Goal: Task Accomplishment & Management: Manage account settings

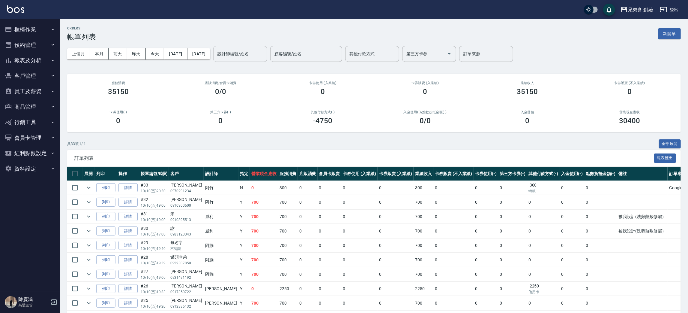
click at [267, 46] on div "設計師編號/姓名" at bounding box center [240, 54] width 54 height 16
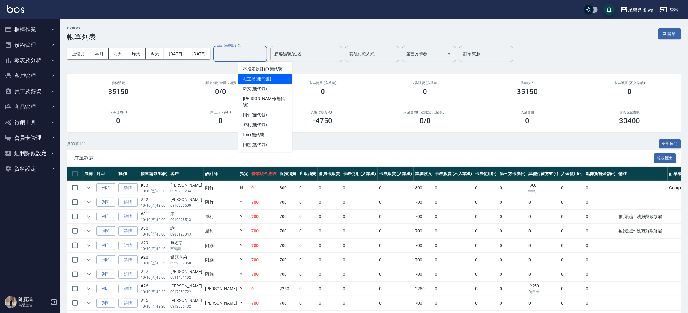
click at [268, 76] on span "毛主席 (無代號)" at bounding box center [257, 79] width 28 height 6
type input "毛主席(無代號)"
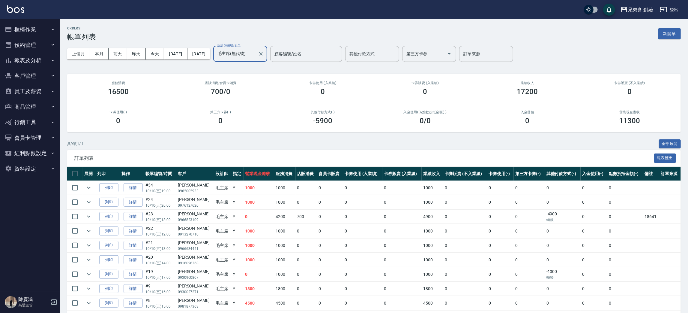
scroll to position [22, 0]
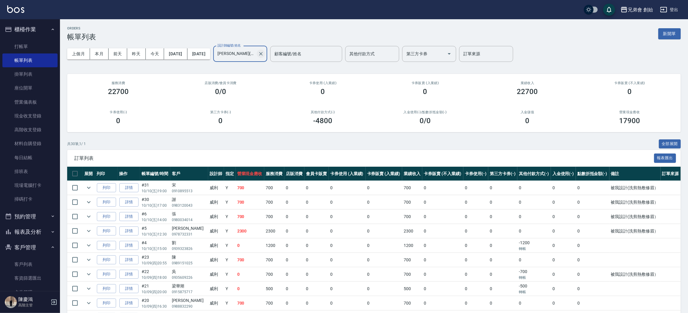
click at [263, 52] on icon "Clear" at bounding box center [261, 54] width 4 height 4
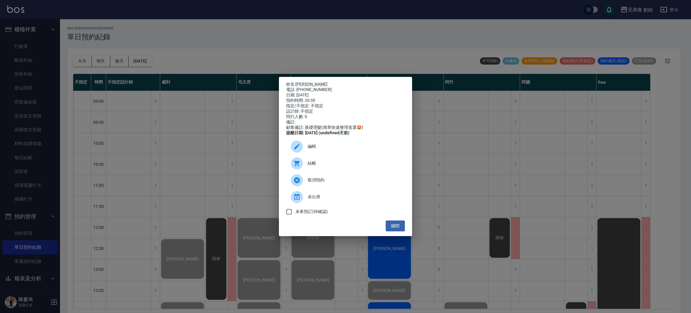
click at [273, 39] on div "姓名: [PERSON_NAME] 電話: [PHONE_NUMBER] 日期: [DATE] 預約時間: 20:30 指定/不指定: 不指定 設計師: 不指…" at bounding box center [345, 156] width 691 height 313
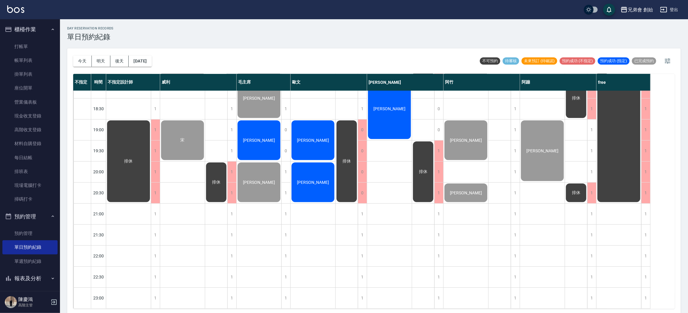
scroll to position [353, 0]
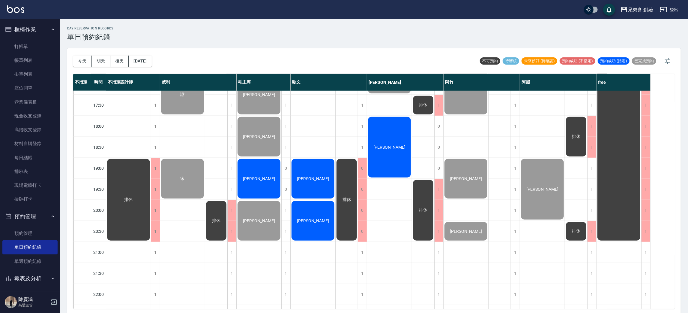
click at [260, 183] on div "[PERSON_NAME]" at bounding box center [259, 178] width 45 height 41
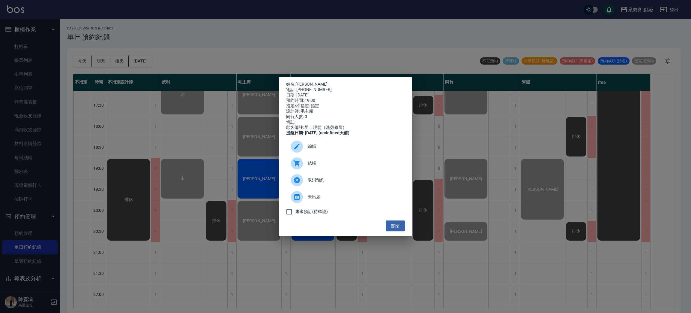
click at [298, 167] on icon at bounding box center [296, 163] width 7 height 7
click at [348, 33] on div "姓名: [PERSON_NAME]銨 電話: [PHONE_NUMBER] 日期: [DATE] 預約時間: 19:00 指定/不指定: 指定 設計師: 毛主…" at bounding box center [345, 156] width 691 height 313
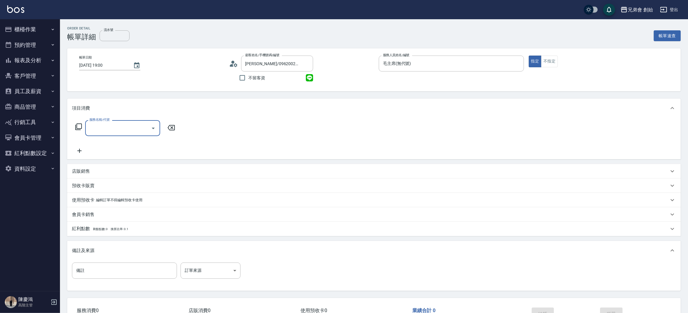
click at [111, 127] on input "服務名稱/代號" at bounding box center [118, 128] width 61 height 10
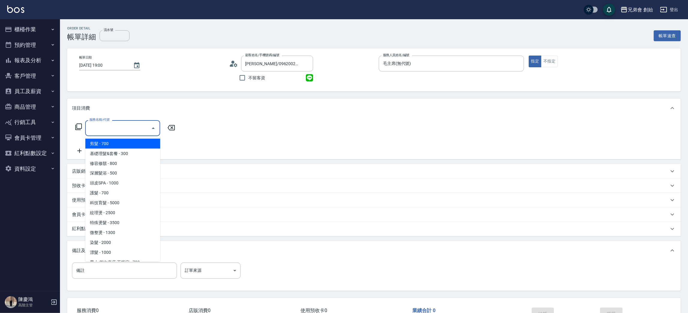
drag, startPoint x: 116, startPoint y: 141, endPoint x: 175, endPoint y: 136, distance: 59.3
click at [118, 141] on span "剪髮 - 700" at bounding box center [122, 144] width 75 height 10
type input "剪髮(A01)"
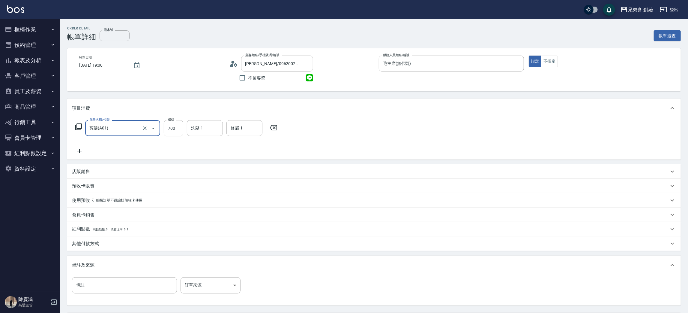
click at [175, 129] on input "700" at bounding box center [173, 128] width 19 height 16
type input "1000"
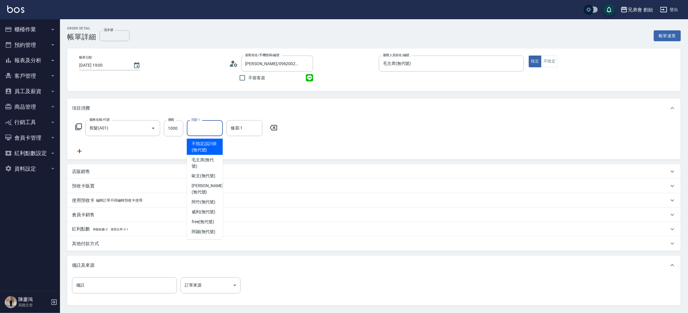
click at [206, 126] on input "洗髮-1" at bounding box center [205, 128] width 31 height 10
drag, startPoint x: 197, startPoint y: 173, endPoint x: 215, endPoint y: 150, distance: 28.6
click at [197, 173] on span "歐文 (無代號)" at bounding box center [204, 176] width 24 height 6
type input "歐文(無代號)"
click at [243, 127] on input "修眉-1" at bounding box center [244, 128] width 31 height 10
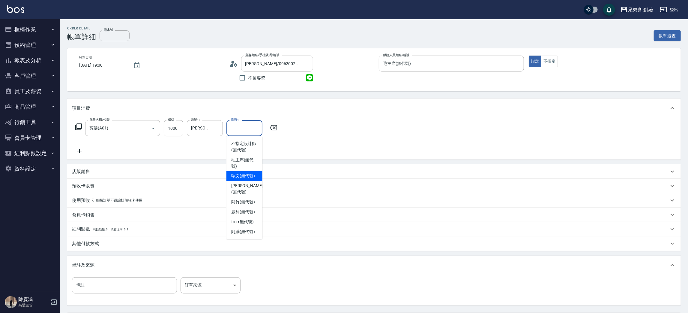
drag, startPoint x: 250, startPoint y: 174, endPoint x: 357, endPoint y: 189, distance: 107.8
click at [251, 174] on span "歐文 (無代號)" at bounding box center [243, 176] width 24 height 6
type input "[PERSON_NAME](無代號)"
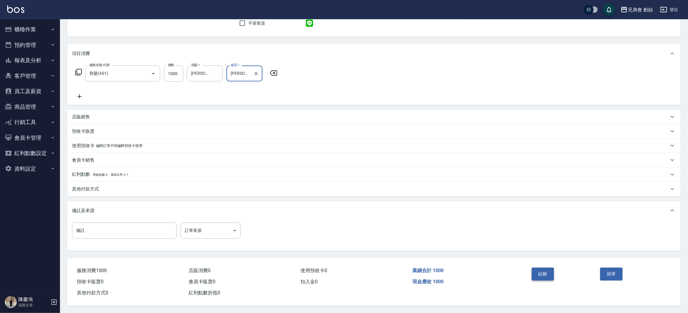
click at [532, 271] on button "結帳" at bounding box center [543, 273] width 22 height 13
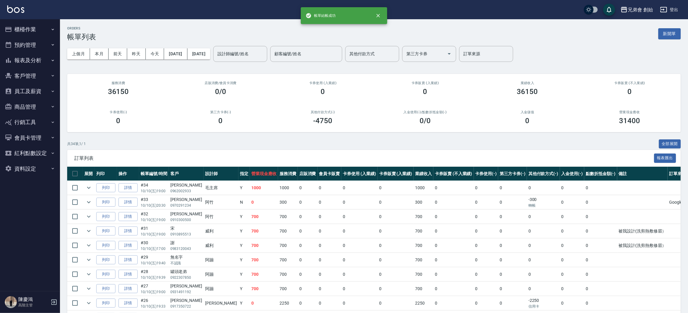
scroll to position [135, 0]
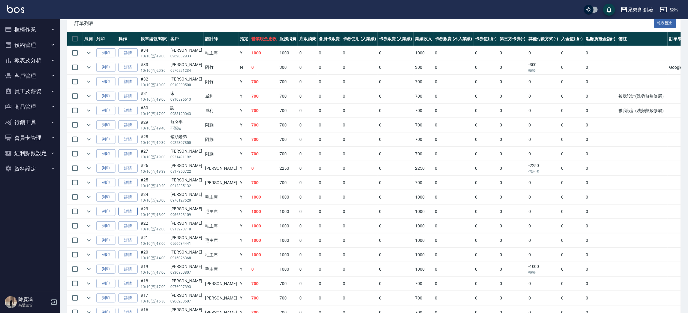
click at [120, 212] on link "詳情" at bounding box center [127, 211] width 19 height 9
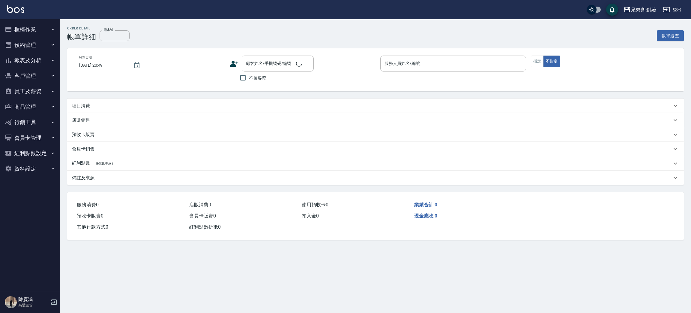
type input "2025/10/10 18:00"
type input "毛主席(無代號)"
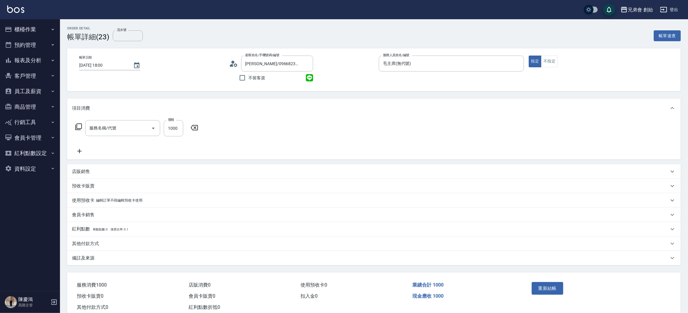
type input "[PERSON_NAME]/0966823109/null"
type input "剪髮(A01)"
click at [75, 156] on div "服務名稱/代號 剪髮(A01) 服務名稱/代號 價格 1000 價格 洗髮-1 洗髮-1 修眉-1 修眉-1" at bounding box center [374, 139] width 614 height 42
click at [82, 174] on p "店販銷售" at bounding box center [81, 171] width 18 height 6
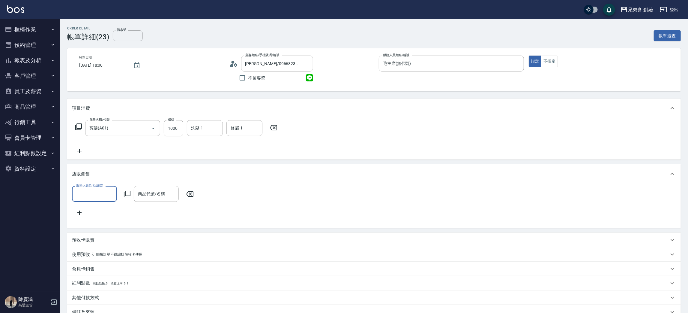
click at [96, 190] on input "服務人員姓名/編號" at bounding box center [95, 193] width 40 height 10
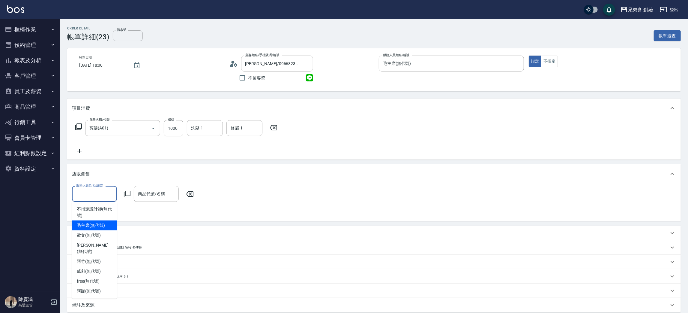
click at [101, 226] on span "毛主席 (無代號)" at bounding box center [91, 225] width 28 height 6
type input "毛主席(無代號)"
click at [156, 200] on div "商品代號/名稱" at bounding box center [156, 194] width 45 height 16
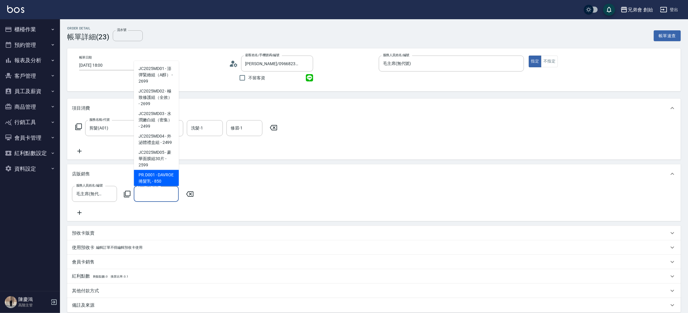
scroll to position [270, 0]
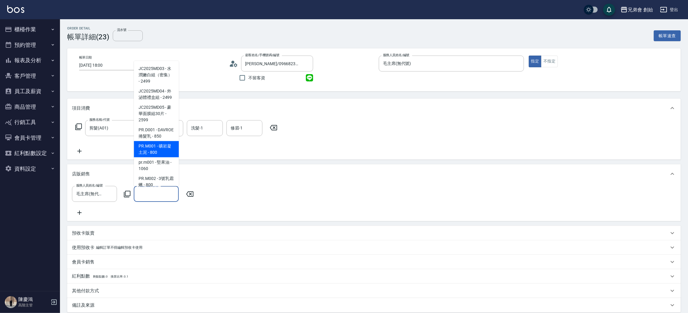
click at [163, 157] on span "PR.M001 - 礦岩凝土泥 - 800" at bounding box center [156, 149] width 45 height 16
type input "礦岩凝土泥"
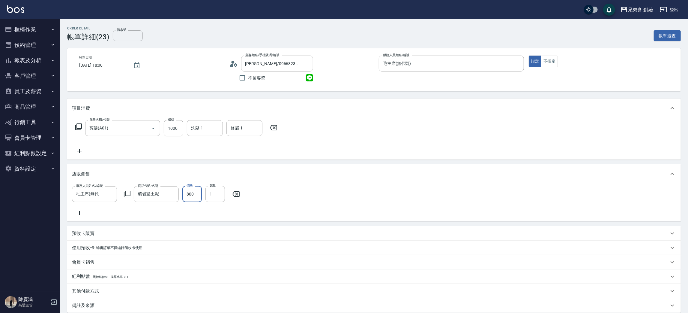
click at [190, 190] on input "800" at bounding box center [191, 194] width 19 height 16
type input "700"
drag, startPoint x: 75, startPoint y: 147, endPoint x: 76, endPoint y: 144, distance: 3.8
click at [75, 145] on div "服務名稱/代號 剪髮(A01) 服務名稱/代號 價格 1000 價格 洗髮-1 洗髮-1 修眉-1 修眉-1" at bounding box center [176, 137] width 209 height 34
click at [78, 145] on div "服務名稱/代號 剪髮(A01) 服務名稱/代號 價格 1000 價格 洗髮-1 洗髮-1 修眉-1 修眉-1" at bounding box center [176, 137] width 209 height 34
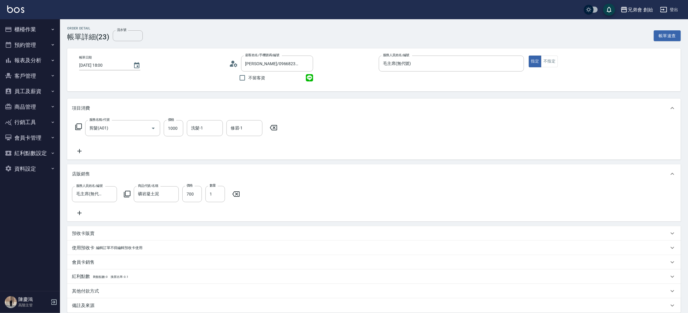
click at [80, 152] on icon at bounding box center [79, 150] width 15 height 7
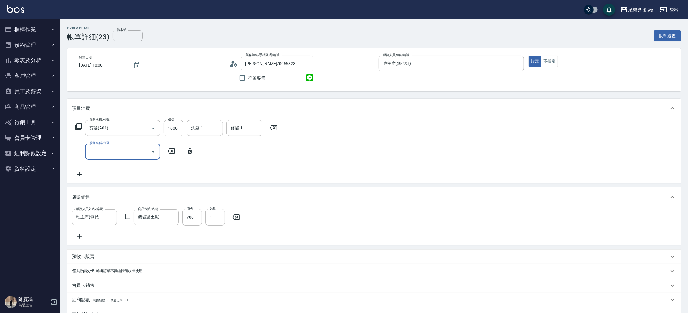
click at [111, 141] on div "服務名稱/代號 剪髮(A01) 服務名稱/代號 價格 1000 價格 洗髮-1 洗髮-1 修眉-1 修眉-1 服務名稱/代號 服務名稱/代號" at bounding box center [176, 149] width 209 height 58
click at [111, 147] on input "服務名稱/代號" at bounding box center [118, 151] width 61 height 10
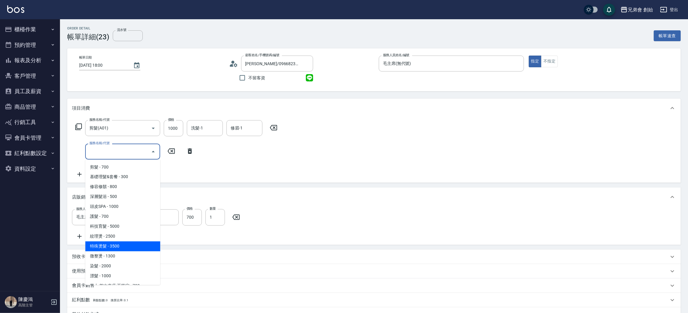
drag, startPoint x: 118, startPoint y: 244, endPoint x: 127, endPoint y: 226, distance: 20.4
click at [118, 243] on span "特殊燙髮 - 3500" at bounding box center [122, 246] width 75 height 10
type input "特殊燙髮(D02)"
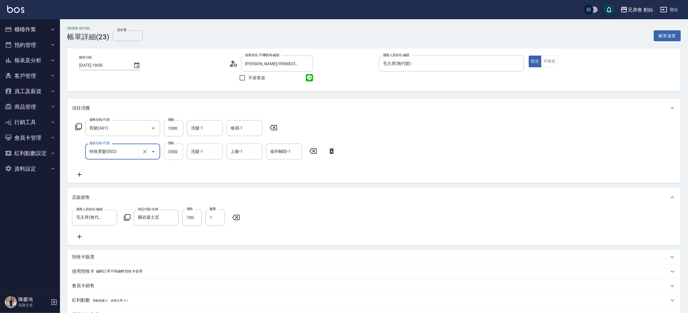
click at [176, 153] on input "3500" at bounding box center [173, 151] width 19 height 16
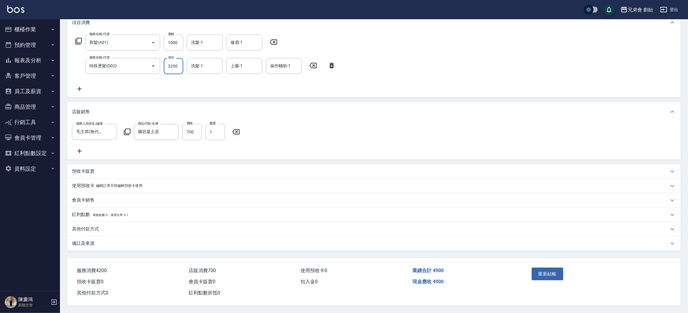
type input "3200"
click at [85, 227] on div "其他付款方式" at bounding box center [374, 229] width 614 height 14
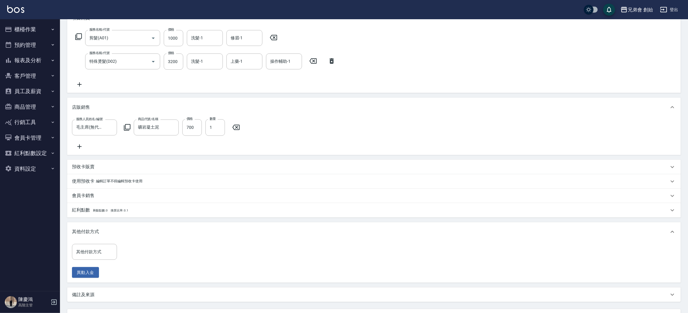
scroll to position [135, 0]
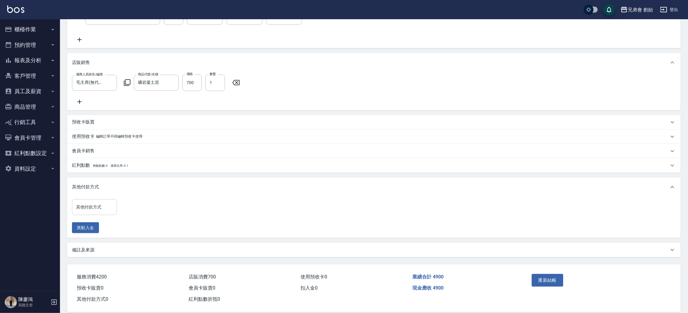
click at [96, 207] on div "其他付款方式" at bounding box center [94, 207] width 45 height 16
click at [142, 253] on div "備註及來源" at bounding box center [370, 250] width 597 height 6
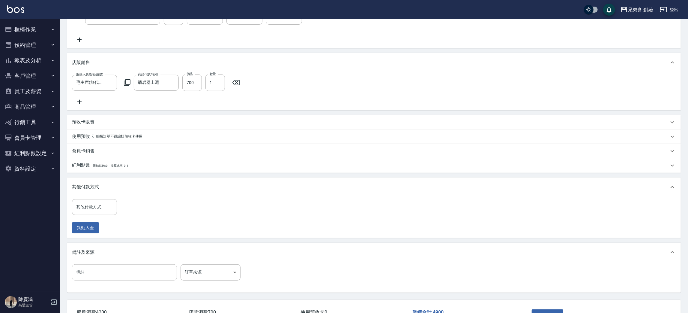
click at [96, 275] on input "備註" at bounding box center [124, 272] width 105 height 16
type input "18641"
click at [91, 212] on input "其他付款方式" at bounding box center [95, 207] width 40 height 10
click at [102, 237] on span "轉帳" at bounding box center [94, 239] width 45 height 10
type input "轉帳"
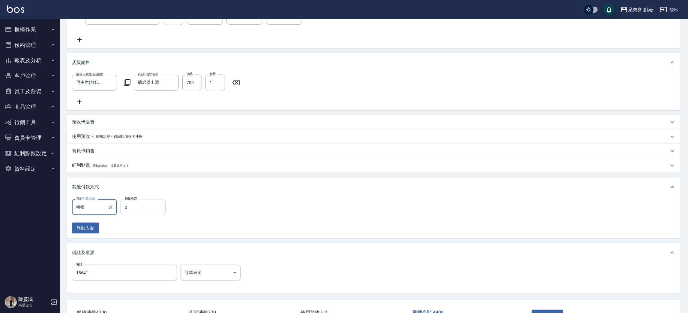
click at [133, 214] on input "0" at bounding box center [143, 207] width 45 height 16
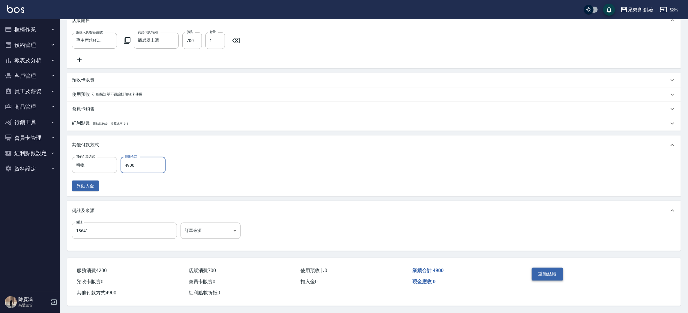
type input "4900"
click at [553, 274] on button "重新結帳" at bounding box center [548, 273] width 32 height 13
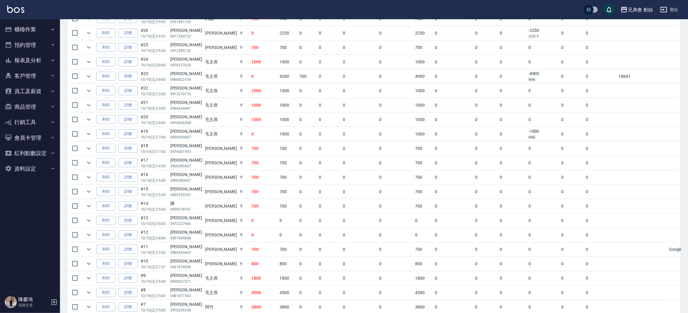
scroll to position [225, 0]
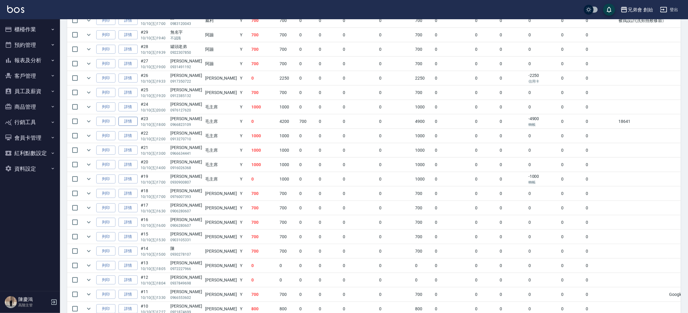
click at [132, 120] on link "詳情" at bounding box center [127, 121] width 19 height 9
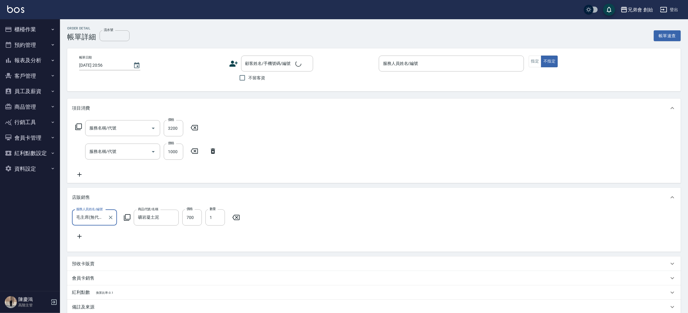
type input "[DATE] 18:00"
type input "毛主席(無代號)"
type input "18641"
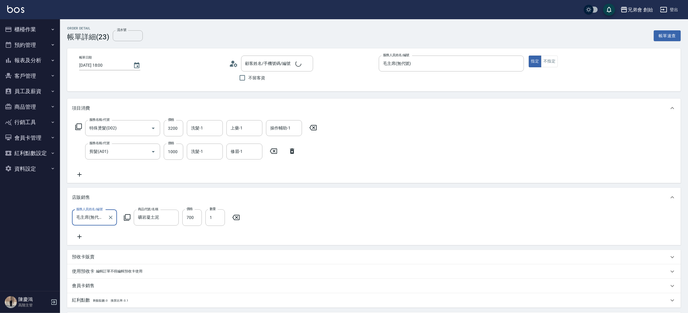
type input "特殊燙髮(D02)"
type input "剪髮(A01)"
type input "[PERSON_NAME]/0966823109/null"
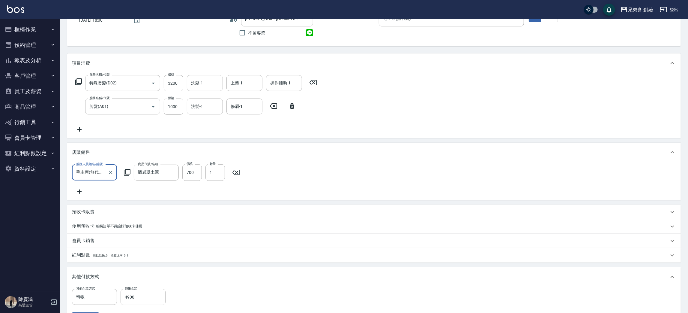
click at [205, 86] on input "洗髮-1" at bounding box center [205, 83] width 31 height 10
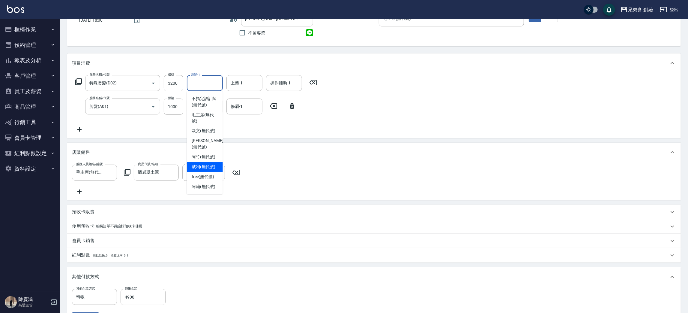
click at [208, 164] on span "[PERSON_NAME] (無代號)" at bounding box center [204, 167] width 24 height 6
type input "[PERSON_NAME](無代號)"
click at [237, 85] on input "上藥-1" at bounding box center [244, 83] width 31 height 10
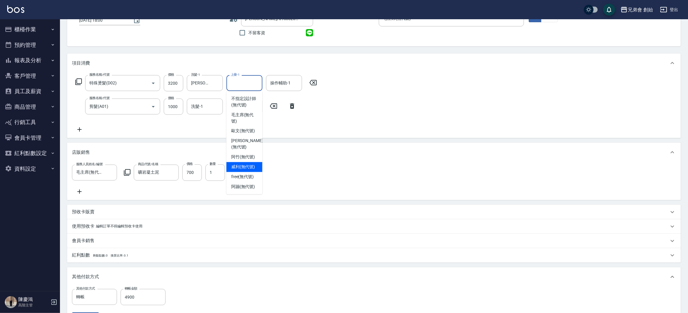
drag, startPoint x: 242, startPoint y: 159, endPoint x: 249, endPoint y: 154, distance: 8.5
click at [242, 164] on span "[PERSON_NAME] (無代號)" at bounding box center [243, 167] width 24 height 6
type input "[PERSON_NAME](無代號)"
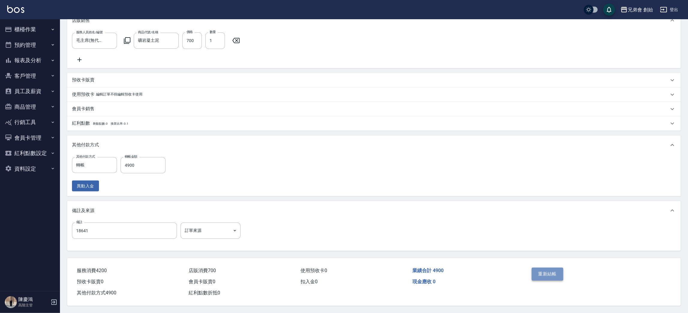
click at [546, 271] on button "重新結帳" at bounding box center [548, 273] width 32 height 13
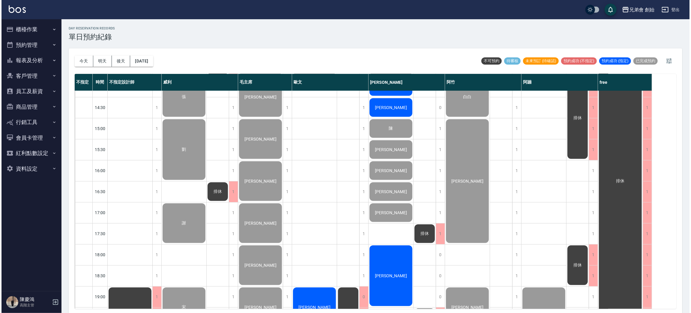
scroll to position [360, 0]
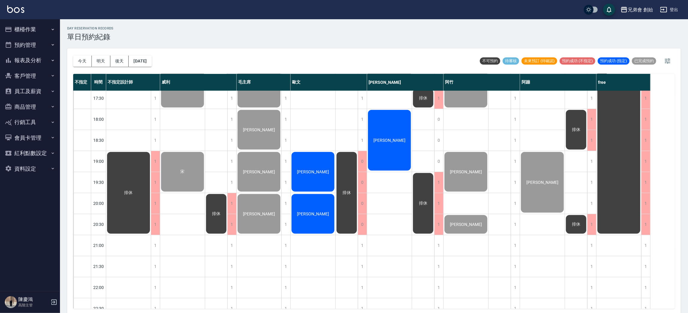
click at [324, 162] on div "[PERSON_NAME]" at bounding box center [313, 171] width 45 height 41
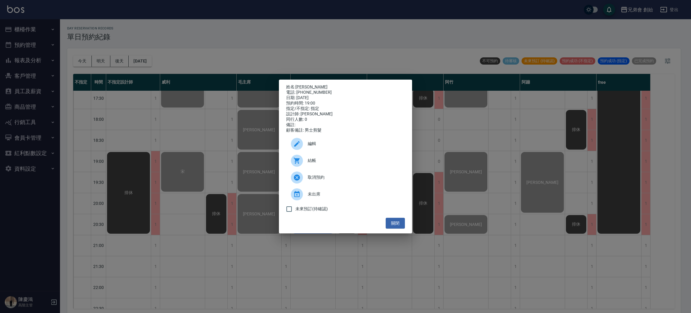
click at [302, 161] on div at bounding box center [297, 160] width 12 height 12
click at [211, 16] on div "姓名: 林Eric 電話: 0933293004 日期: 2025/10/10 預約時間: 19:00 指定/不指定: 指定 設計師: 歐文 同行人數: 0 …" at bounding box center [345, 156] width 691 height 313
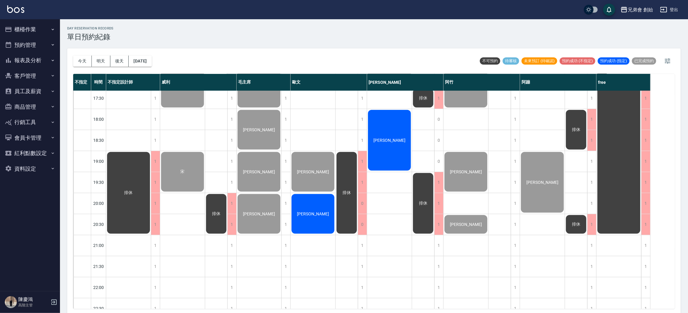
click at [323, 220] on div "ken" at bounding box center [313, 213] width 45 height 41
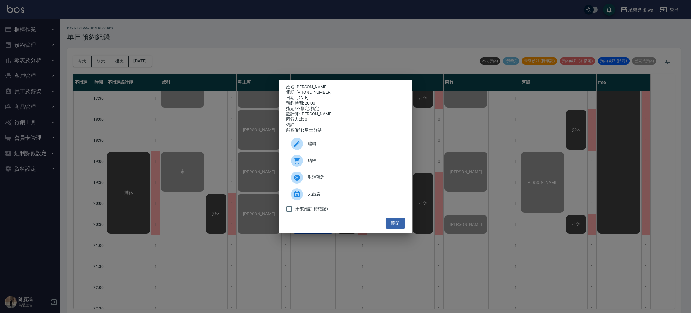
click at [310, 163] on span "結帳" at bounding box center [354, 160] width 92 height 6
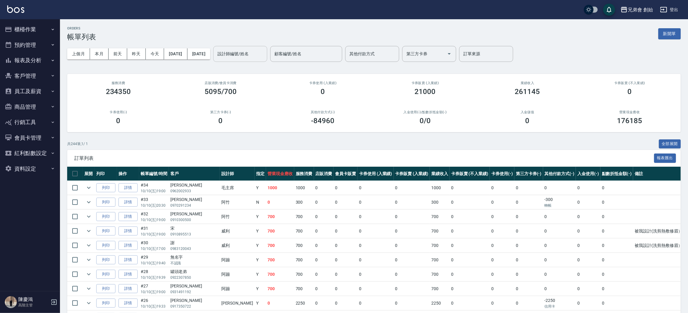
click at [267, 52] on div "設計師編號/姓名 設計師編號/姓名" at bounding box center [240, 54] width 54 height 16
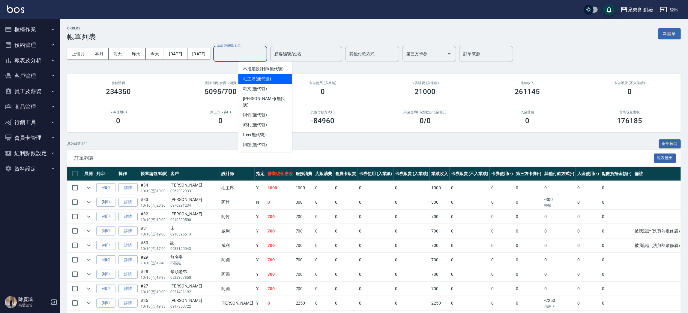
click at [277, 81] on div "毛主席 (無代號)" at bounding box center [265, 79] width 54 height 10
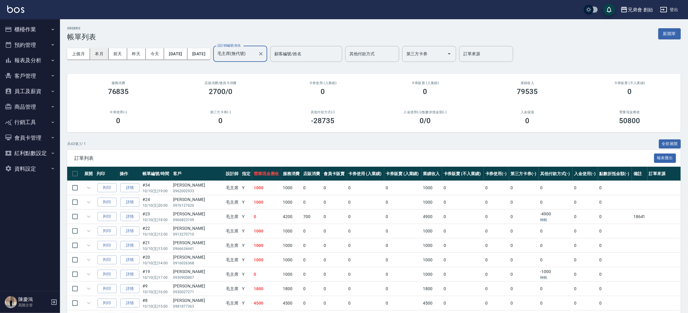
click at [98, 56] on button "本月" at bounding box center [99, 53] width 19 height 11
click at [247, 51] on input "毛主席(無代號)" at bounding box center [236, 54] width 40 height 10
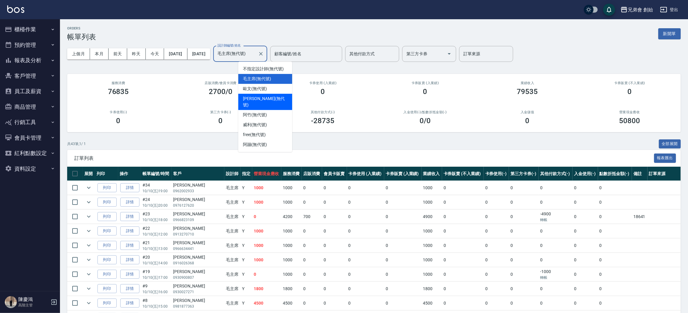
click at [269, 95] on div "潘潘 (無代號)" at bounding box center [265, 102] width 54 height 16
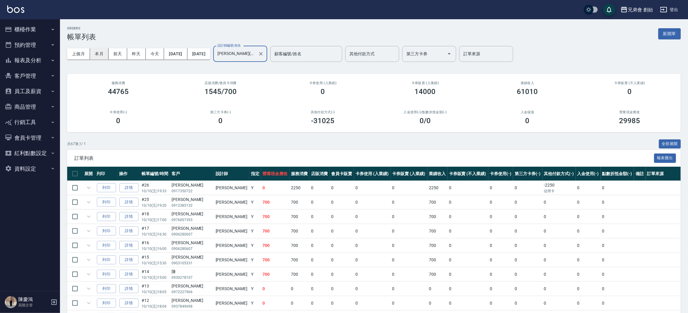
click at [102, 53] on button "本月" at bounding box center [99, 53] width 19 height 11
click at [103, 53] on button "本月" at bounding box center [99, 53] width 19 height 11
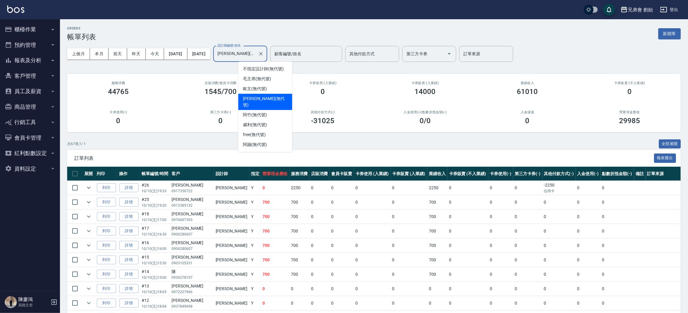
click at [256, 55] on input "潘潘(無代號)" at bounding box center [236, 54] width 40 height 10
click at [270, 110] on div "阿竹 (無代號)" at bounding box center [265, 115] width 54 height 10
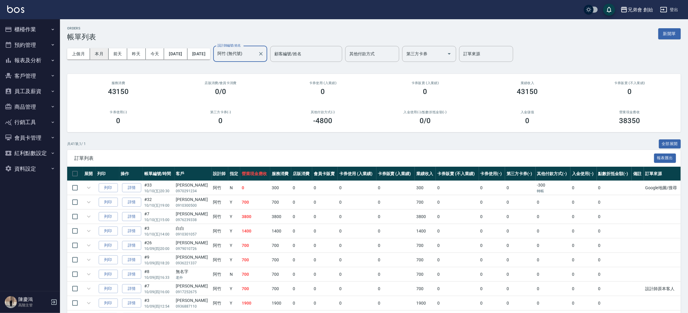
click at [104, 55] on button "本月" at bounding box center [99, 53] width 19 height 11
click at [252, 56] on input "阿竹 (無代號)" at bounding box center [236, 54] width 40 height 10
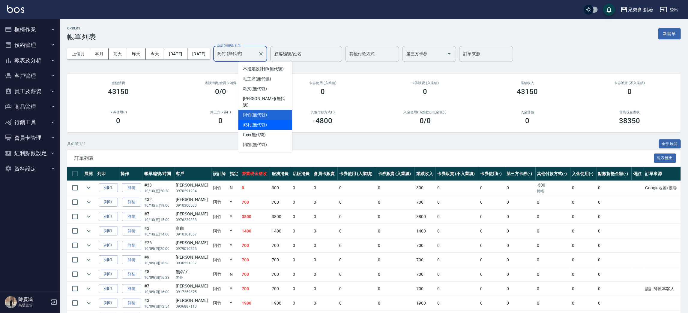
click at [274, 120] on div "[PERSON_NAME] (無代號)" at bounding box center [265, 125] width 54 height 10
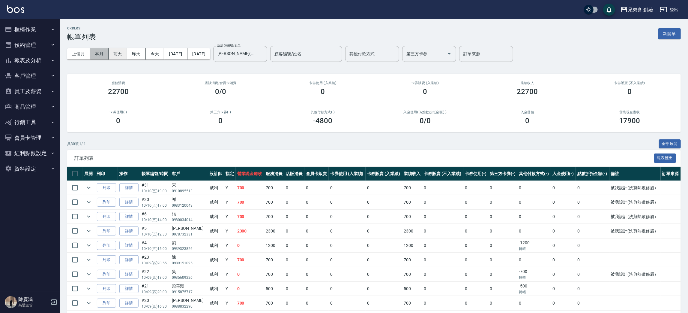
drag, startPoint x: 102, startPoint y: 58, endPoint x: 120, endPoint y: 58, distance: 18.0
click at [104, 58] on button "本月" at bounding box center [99, 53] width 19 height 11
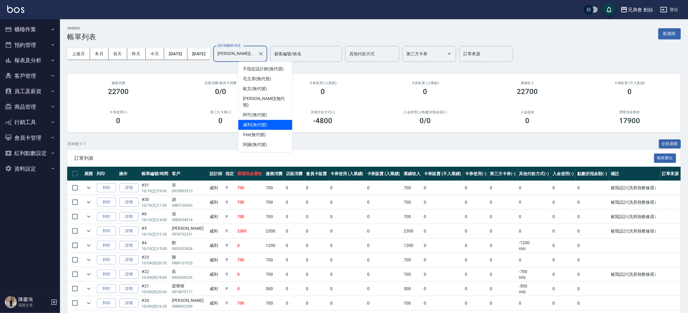
click at [256, 54] on input "[PERSON_NAME](無代號)" at bounding box center [236, 54] width 40 height 10
click at [276, 139] on div "阿蹦 (無代號)" at bounding box center [265, 144] width 54 height 10
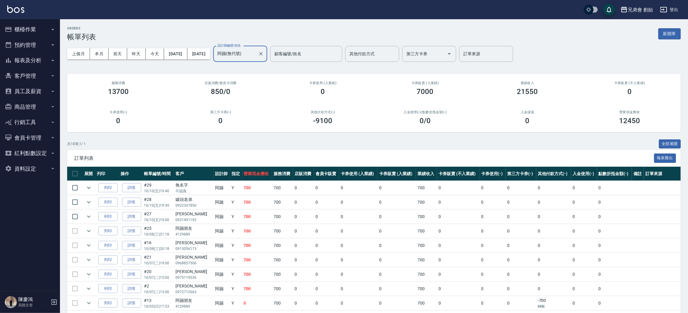
click at [249, 54] on input "阿蹦(無代號)" at bounding box center [236, 54] width 40 height 10
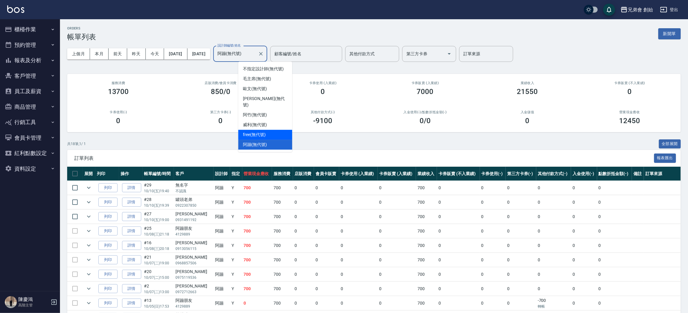
click at [269, 130] on div "free (無代號)" at bounding box center [265, 135] width 54 height 10
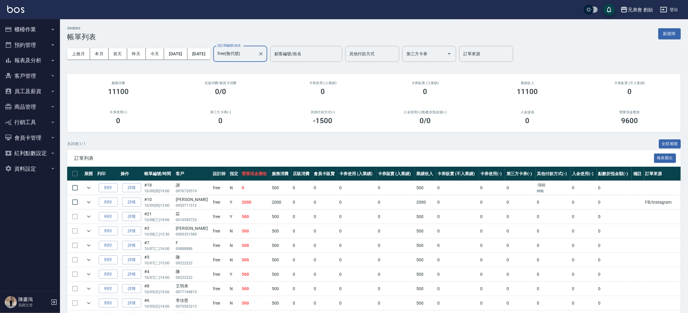
click at [249, 53] on input "free(無代號)" at bounding box center [236, 54] width 40 height 10
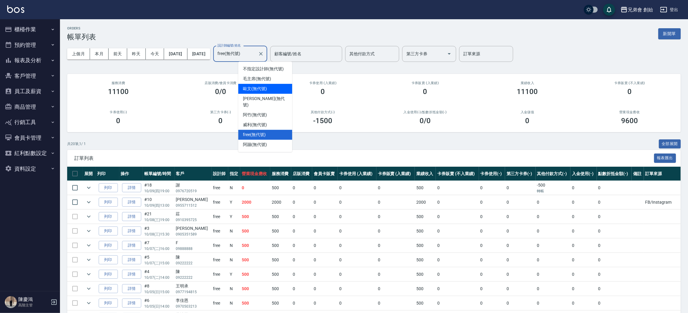
click at [262, 87] on span "歐文 (無代號)" at bounding box center [255, 88] width 24 height 6
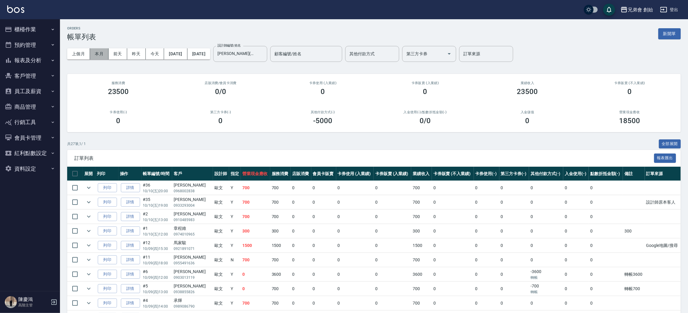
click at [98, 53] on button "本月" at bounding box center [99, 53] width 19 height 11
click at [100, 53] on button "本月" at bounding box center [99, 53] width 19 height 11
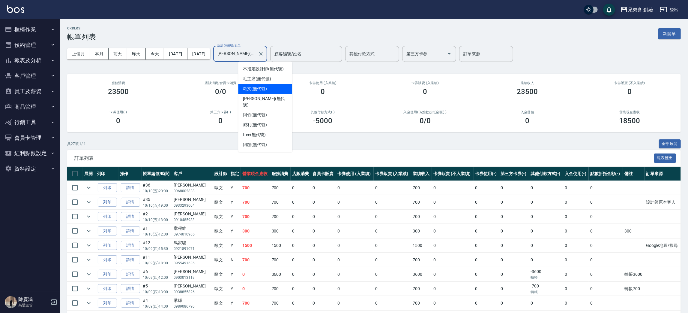
click at [256, 51] on input "歐文(無代號)" at bounding box center [236, 54] width 40 height 10
click at [267, 121] on span "[PERSON_NAME] (無代號)" at bounding box center [255, 124] width 24 height 6
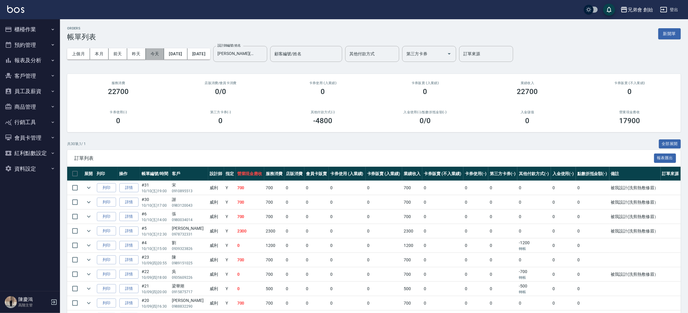
click at [154, 58] on button "今天" at bounding box center [155, 53] width 19 height 11
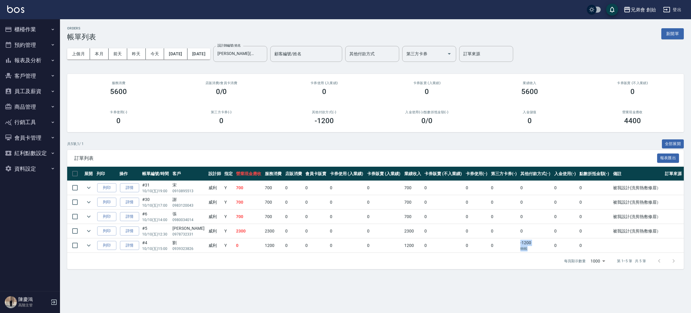
drag, startPoint x: 511, startPoint y: 239, endPoint x: 534, endPoint y: 247, distance: 24.6
click at [534, 247] on tr "列印 詳情 #4 10/10 (五) 15:00 劉 0939323826 威利 Y 0 1200 0 0 0 0 1200 0 0 0 -1200 轉帳 0…" at bounding box center [375, 245] width 617 height 14
click at [534, 247] on p "轉帳" at bounding box center [535, 248] width 31 height 5
drag, startPoint x: 258, startPoint y: 230, endPoint x: 282, endPoint y: 233, distance: 24.2
click at [282, 233] on tr "列印 詳情 #5 10/10 (五) 12:30 黃健沛 0978732331 威利 Y 2300 2300 0 0 0 0 2300 0 0 0 0 0 0…" at bounding box center [375, 231] width 617 height 14
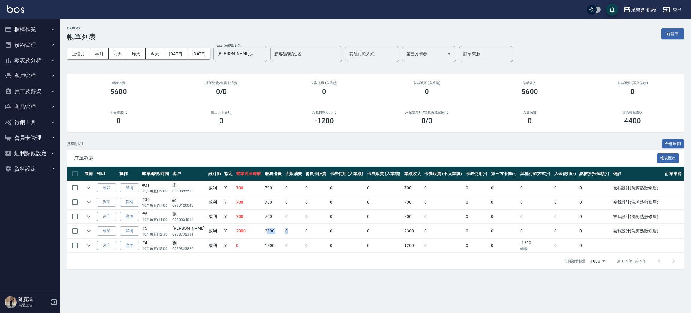
click at [284, 233] on td "0" at bounding box center [294, 231] width 20 height 14
click at [97, 53] on button "本月" at bounding box center [99, 53] width 19 height 11
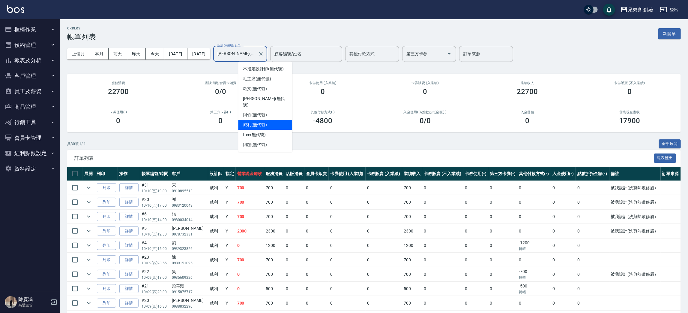
click at [256, 52] on input "[PERSON_NAME](無代號)" at bounding box center [236, 54] width 40 height 10
click at [263, 76] on span "毛主席 (無代號)" at bounding box center [257, 79] width 28 height 6
type input "毛主席(無代號)"
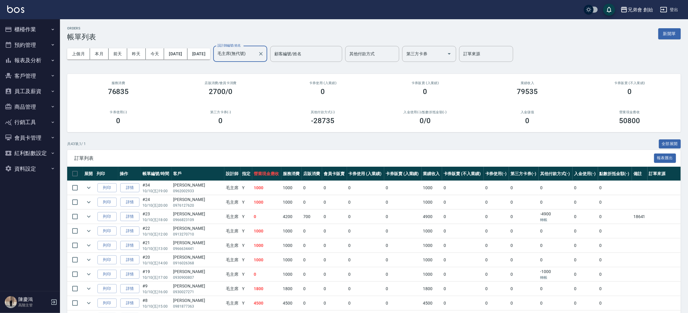
click at [256, 54] on input "毛主席(無代號)" at bounding box center [236, 54] width 40 height 10
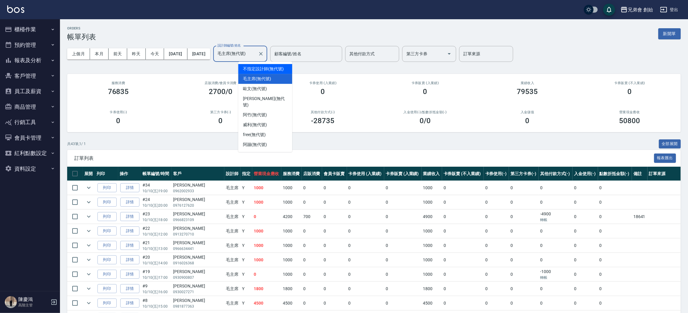
click at [184, 37] on div "ORDERS 帳單列表 新開單" at bounding box center [374, 33] width 614 height 15
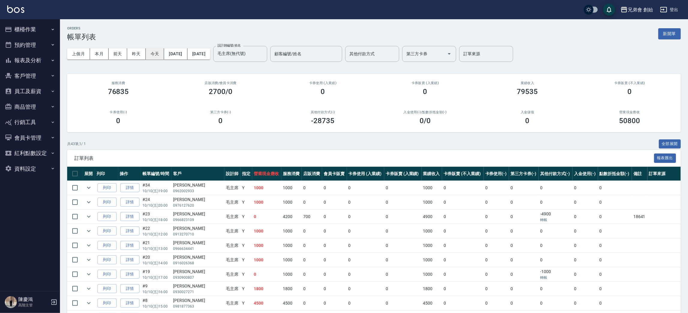
click at [152, 54] on button "今天" at bounding box center [155, 53] width 19 height 11
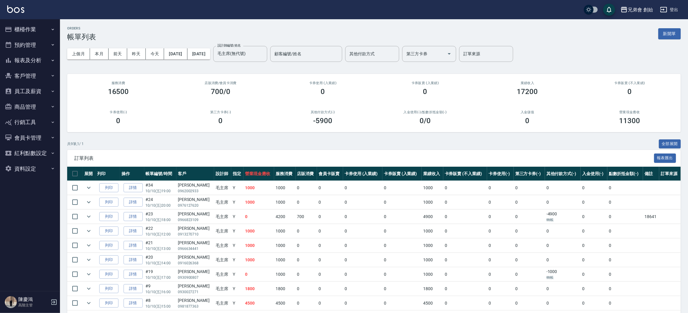
click at [40, 24] on button "櫃檯作業" at bounding box center [29, 30] width 55 height 16
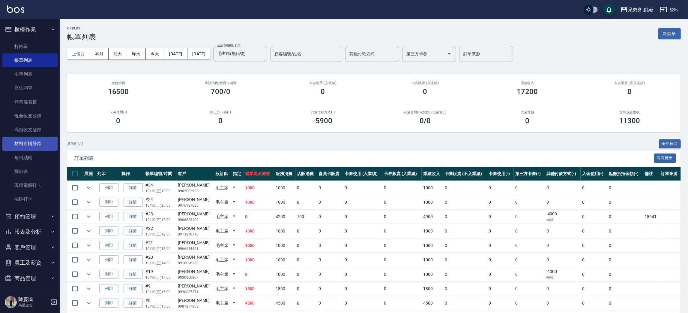
click at [39, 141] on link "材料自購登錄" at bounding box center [29, 143] width 55 height 14
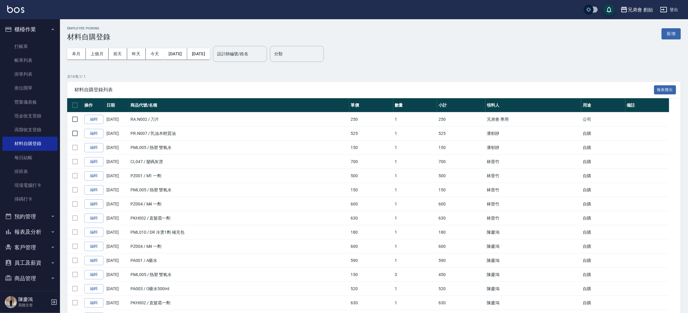
click at [667, 32] on button "新增" at bounding box center [671, 33] width 19 height 11
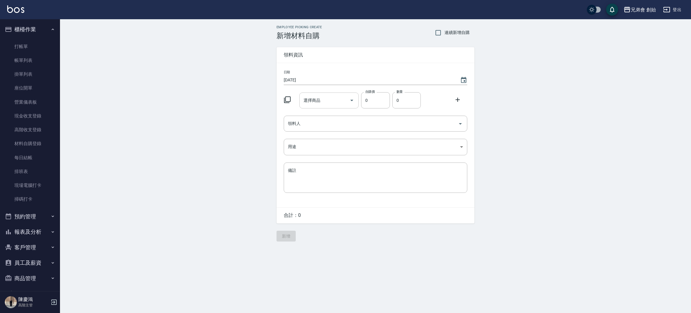
click at [347, 96] on div at bounding box center [351, 100] width 9 height 16
click at [361, 98] on input "0" at bounding box center [375, 100] width 28 height 16
click at [352, 99] on icon "Open" at bounding box center [351, 100] width 7 height 7
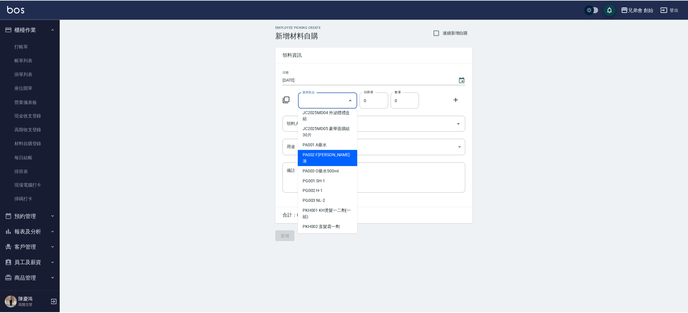
scroll to position [1709, 0]
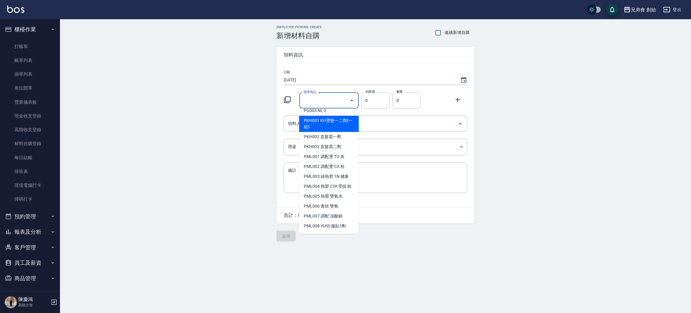
click at [327, 98] on input "選擇商品" at bounding box center [324, 100] width 45 height 10
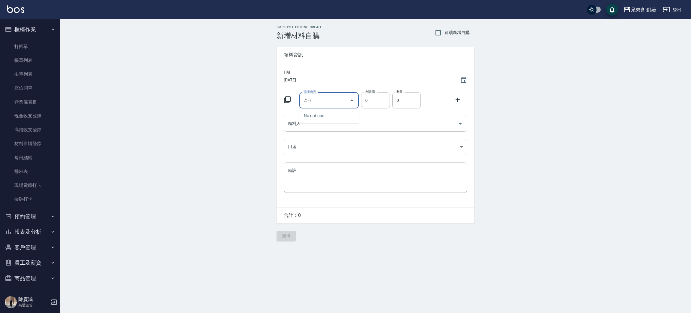
type input "炭"
click at [336, 117] on li "PR.M001 礦岩凝土泥" at bounding box center [329, 116] width 60 height 10
type input "礦岩凝土泥"
type input "280"
type input "1"
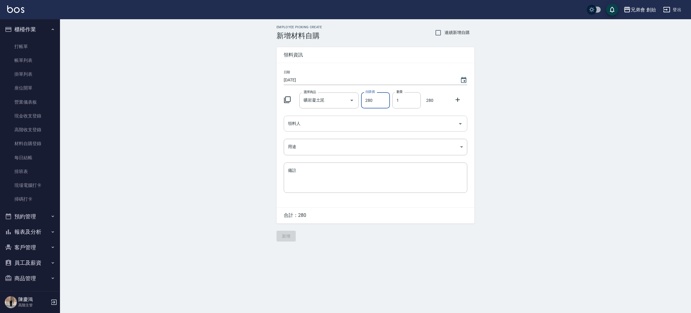
click at [318, 124] on input "領料人" at bounding box center [370, 123] width 169 height 10
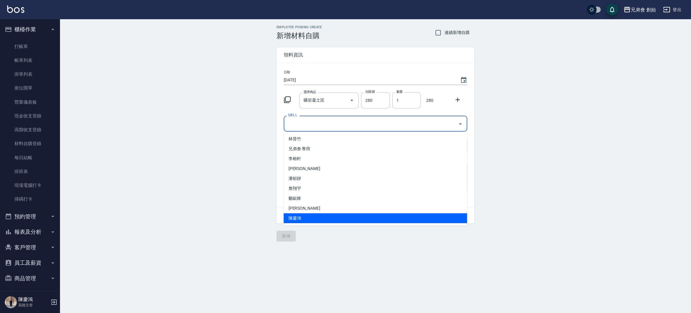
drag, startPoint x: 303, startPoint y: 219, endPoint x: 321, endPoint y: 212, distance: 19.4
click at [303, 219] on li "陳慶鴻" at bounding box center [376, 218] width 184 height 10
type input "陳慶鴻"
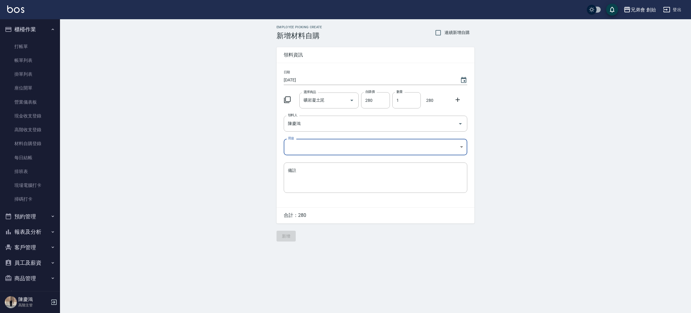
click at [318, 143] on body "兄弟會 創始 登出 櫃檯作業 打帳單 帳單列表 掛單列表 座位開單 營業儀表板 現金收支登錄 高階收支登錄 材料自購登錄 每日結帳 排班表 現場電腦打卡 掃碼…" at bounding box center [345, 156] width 691 height 313
click at [307, 170] on li "自購" at bounding box center [376, 172] width 184 height 10
type input "自購"
click at [287, 233] on button "新增" at bounding box center [286, 235] width 19 height 11
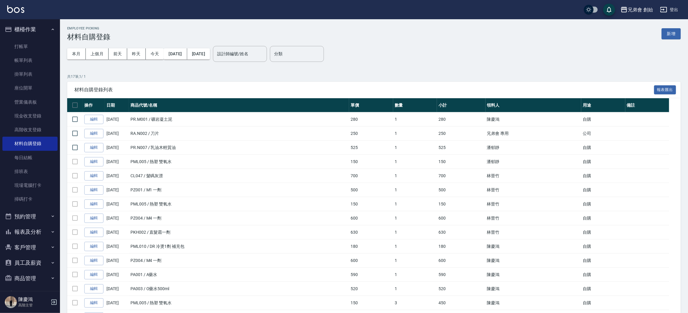
click at [115, 35] on div "Employee Picking 材料自購登錄 新增" at bounding box center [374, 33] width 614 height 15
drag, startPoint x: 31, startPoint y: 66, endPoint x: 48, endPoint y: 48, distance: 25.0
click at [31, 66] on link "帳單列表" at bounding box center [29, 60] width 55 height 14
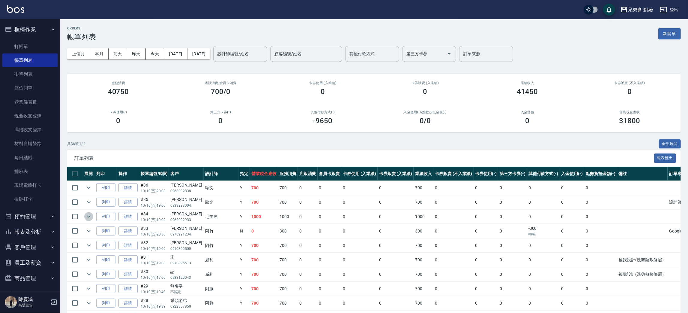
click at [91, 218] on icon "expand row" at bounding box center [88, 216] width 7 height 7
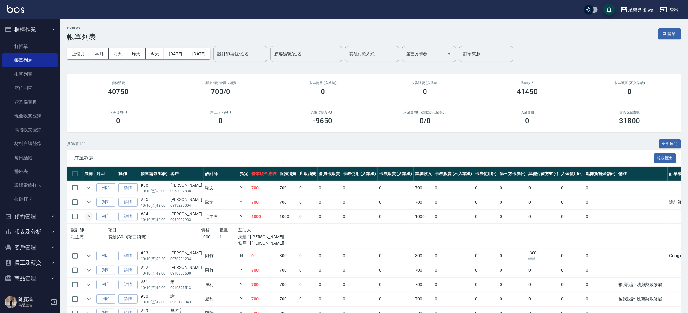
click at [87, 216] on icon "expand row" at bounding box center [88, 216] width 7 height 7
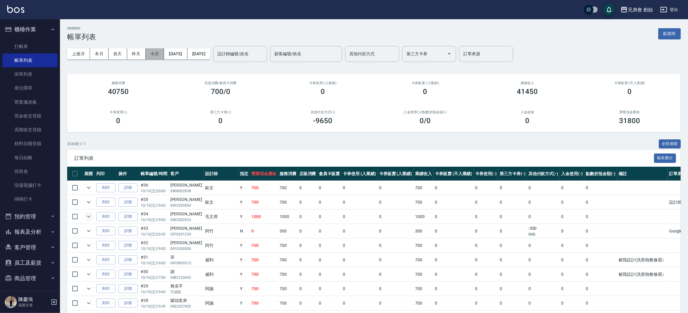
click at [152, 52] on button "今天" at bounding box center [155, 53] width 19 height 11
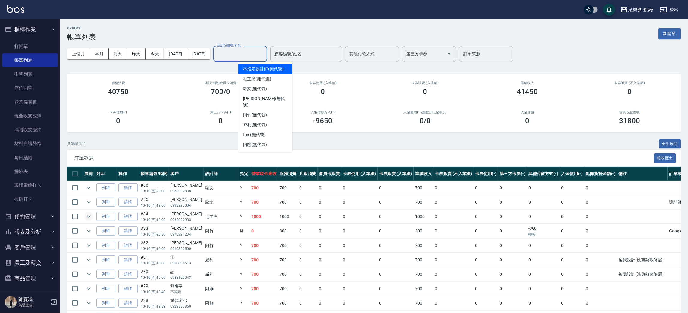
click at [262, 56] on input "設計師編號/姓名" at bounding box center [240, 54] width 49 height 10
click at [272, 79] on div "毛主席 (無代號)" at bounding box center [265, 79] width 54 height 10
type input "毛主席(無代號)"
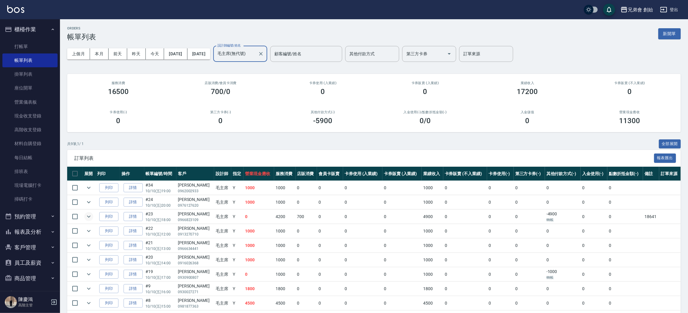
click at [87, 219] on icon "expand row" at bounding box center [88, 216] width 7 height 7
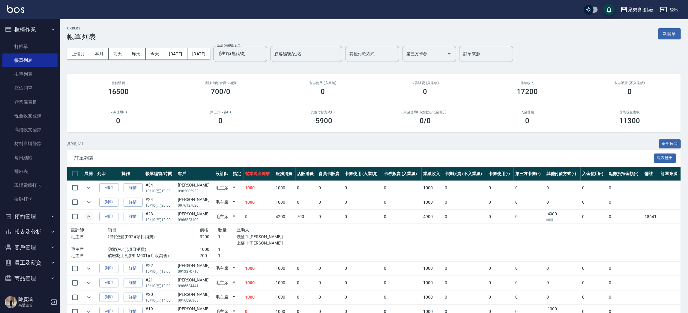
drag, startPoint x: 87, startPoint y: 219, endPoint x: 277, endPoint y: 262, distance: 194.6
click at [276, 264] on tbody "列印 詳情 #34 10/10 (五) 19:00 鄧又銨 0962002933 毛主席 Y 1000 1000 0 0 0 0 1000 0 0 0 0 0…" at bounding box center [374, 264] width 614 height 167
click at [93, 202] on td at bounding box center [89, 202] width 13 height 14
click at [91, 202] on icon "expand row" at bounding box center [88, 201] width 7 height 7
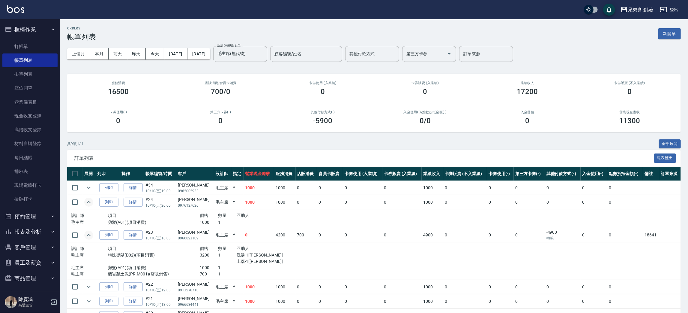
click at [87, 201] on icon "expand row" at bounding box center [88, 201] width 7 height 7
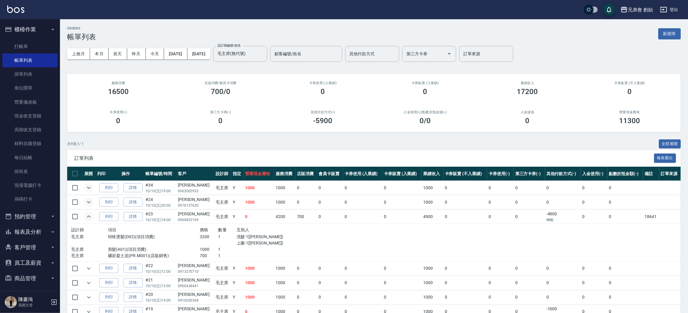
click at [90, 187] on icon "expand row" at bounding box center [89, 188] width 4 height 2
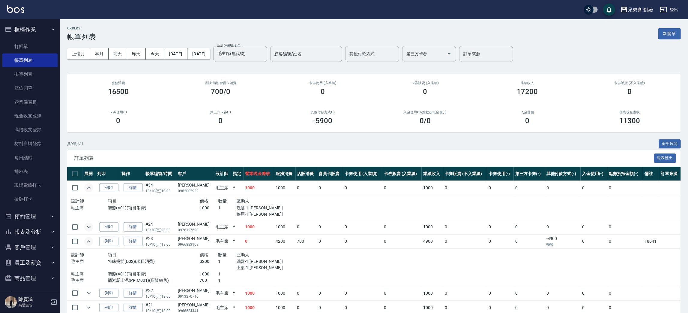
click at [90, 187] on icon "expand row" at bounding box center [88, 187] width 7 height 7
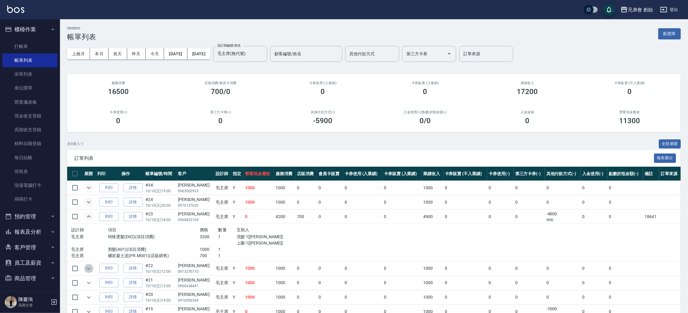
click at [85, 267] on icon "expand row" at bounding box center [88, 268] width 7 height 7
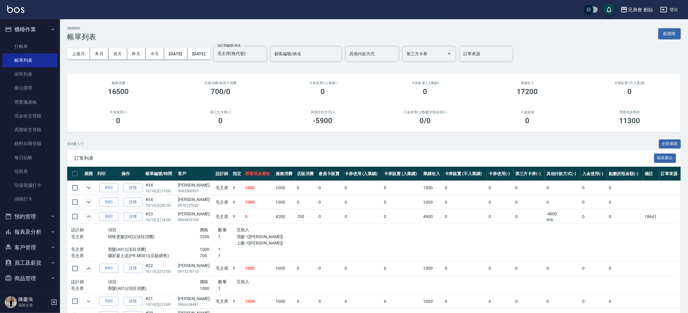
click at [88, 267] on icon "expand row" at bounding box center [88, 268] width 7 height 7
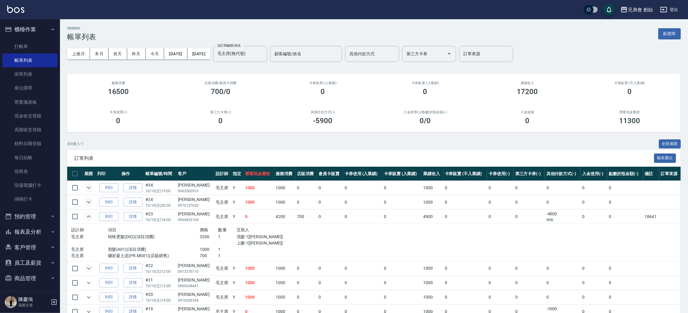
scroll to position [59, 0]
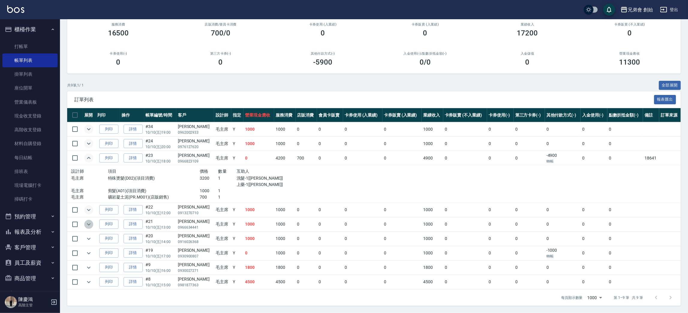
click at [87, 223] on icon "expand row" at bounding box center [88, 223] width 7 height 7
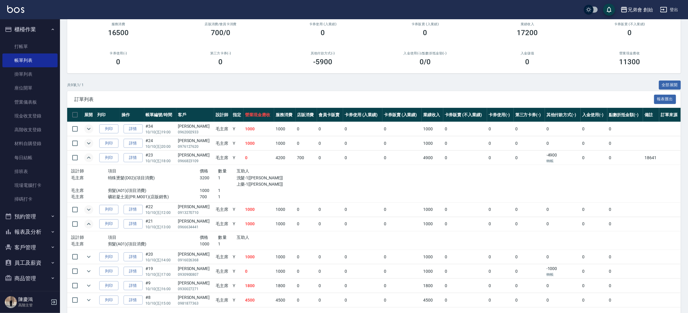
click at [87, 223] on icon "expand row" at bounding box center [88, 223] width 7 height 7
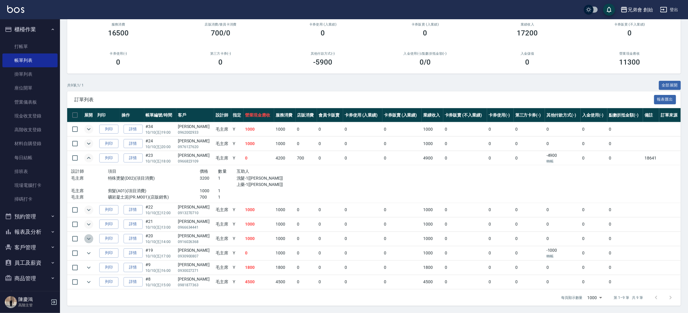
click at [87, 240] on icon "expand row" at bounding box center [88, 238] width 7 height 7
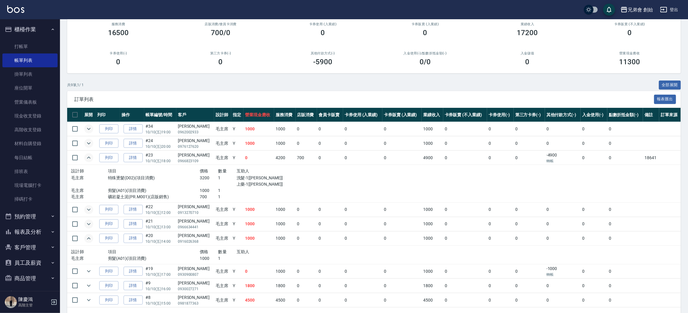
click at [87, 240] on icon "expand row" at bounding box center [88, 238] width 7 height 7
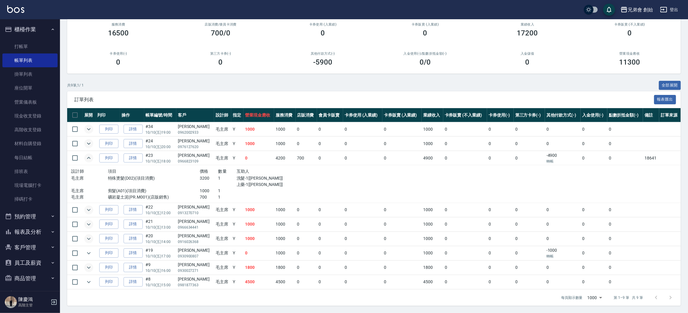
click at [89, 264] on icon "expand row" at bounding box center [88, 267] width 7 height 7
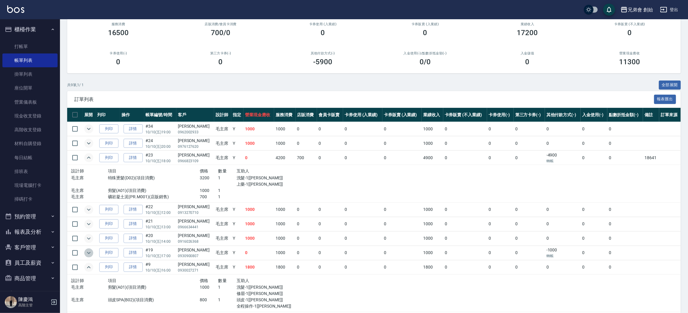
click at [89, 252] on icon "expand row" at bounding box center [88, 252] width 7 height 7
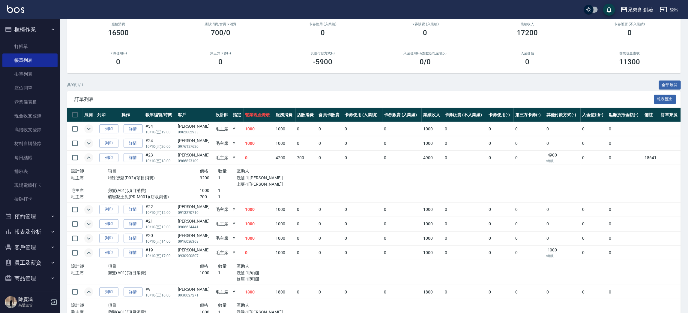
click at [89, 251] on icon "expand row" at bounding box center [88, 252] width 7 height 7
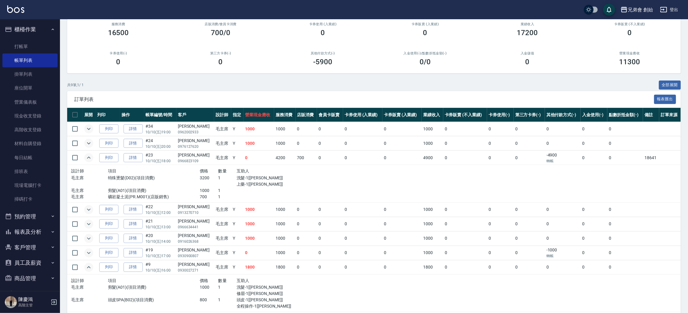
scroll to position [96, 0]
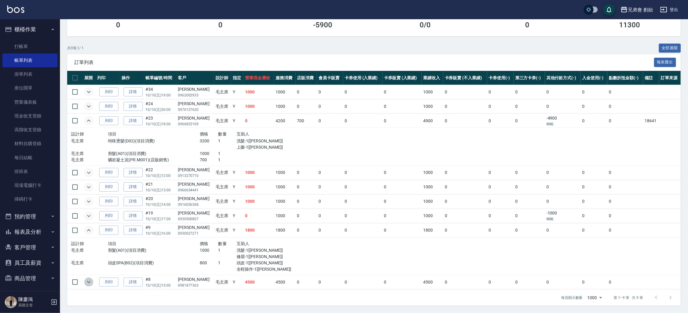
click at [88, 284] on icon "expand row" at bounding box center [88, 281] width 7 height 7
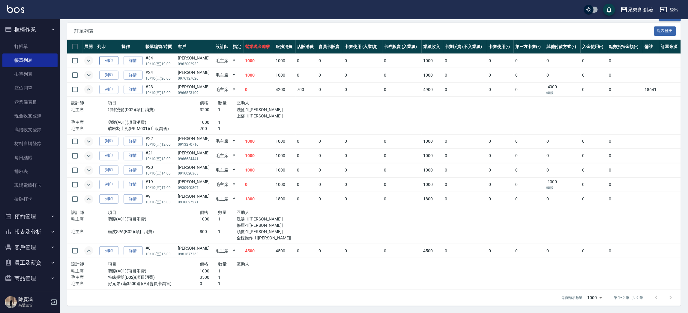
scroll to position [0, 0]
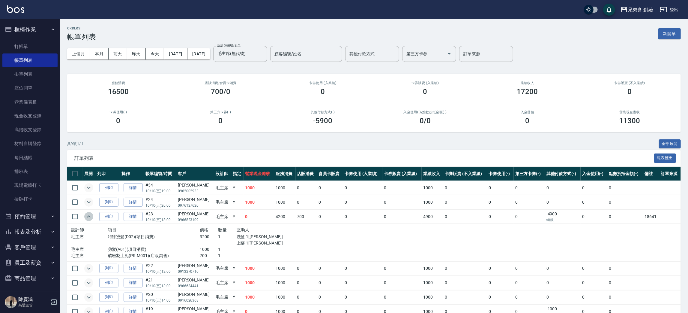
click at [90, 214] on icon "expand row" at bounding box center [88, 216] width 7 height 7
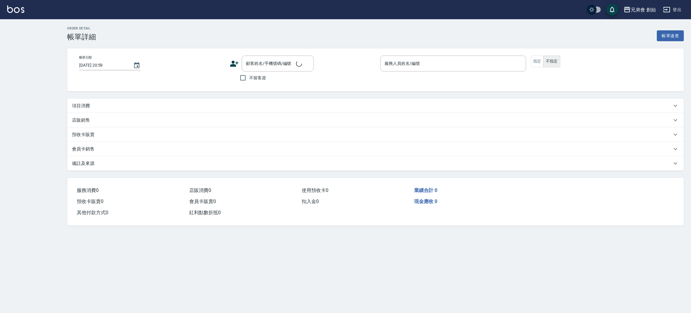
click at [91, 104] on div "項目消費" at bounding box center [372, 106] width 600 height 6
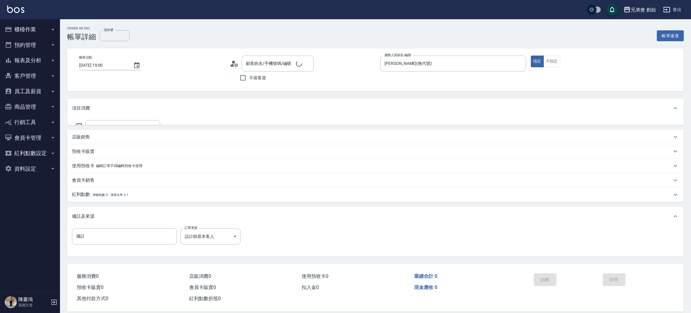
type input "[DATE] 19:00"
type input "[PERSON_NAME](無代號)"
type input "設計師原本客人"
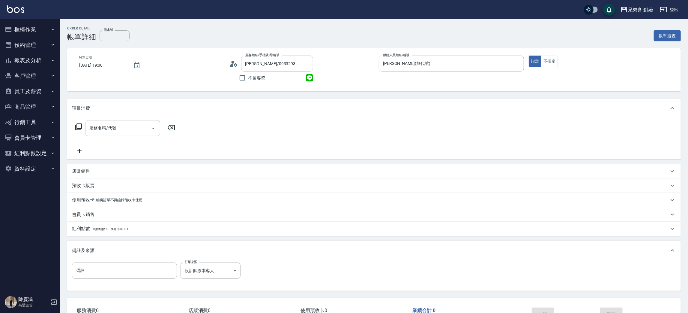
type input "[PERSON_NAME]/0933293004/"
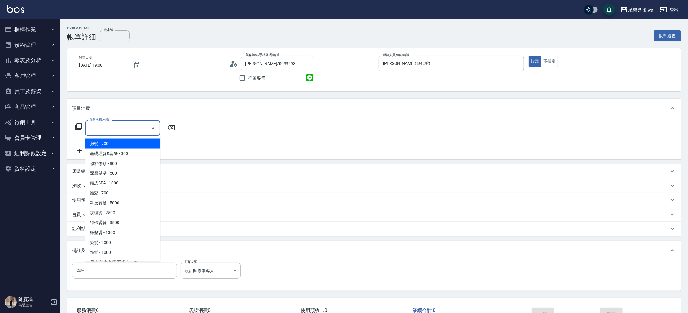
click at [116, 125] on input "服務名稱/代號" at bounding box center [118, 128] width 61 height 10
click at [121, 142] on span "剪髮 - 700" at bounding box center [122, 144] width 75 height 10
type input "剪髮(A01)"
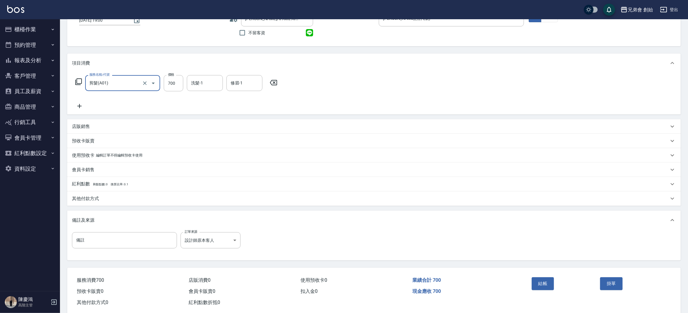
scroll to position [56, 0]
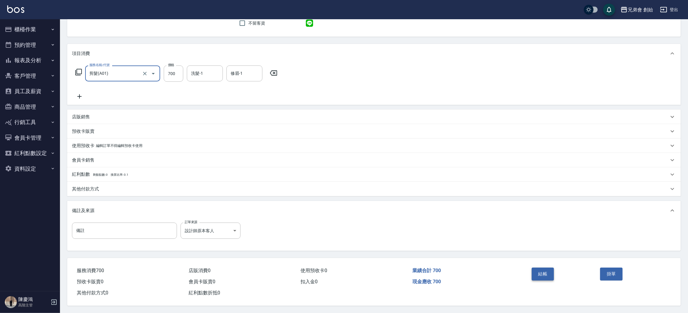
click at [550, 273] on button "結帳" at bounding box center [543, 273] width 22 height 13
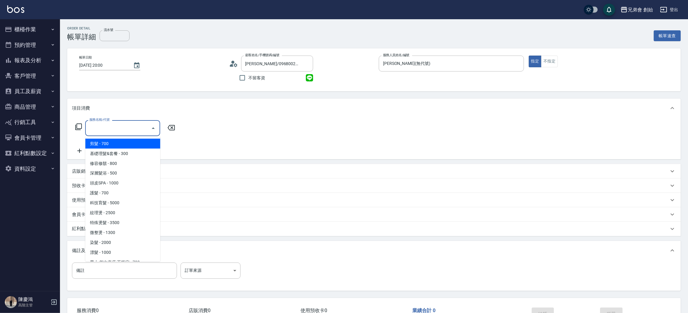
click at [116, 143] on span "剪髮 - 700" at bounding box center [122, 144] width 75 height 10
type input "剪髮(A01)"
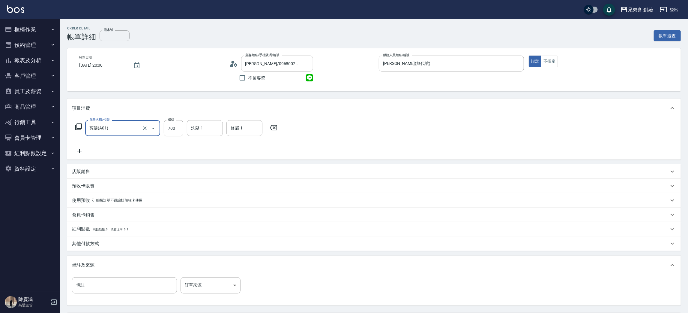
scroll to position [56, 0]
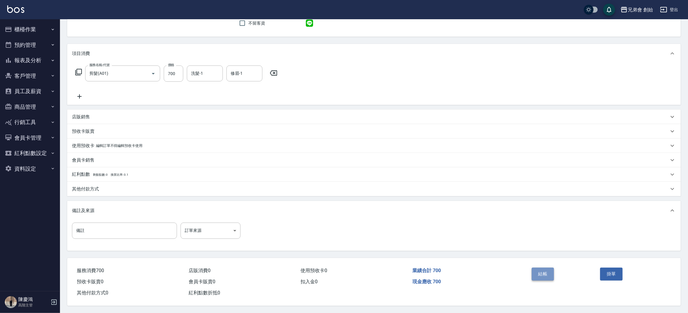
click at [542, 274] on button "結帳" at bounding box center [543, 273] width 22 height 13
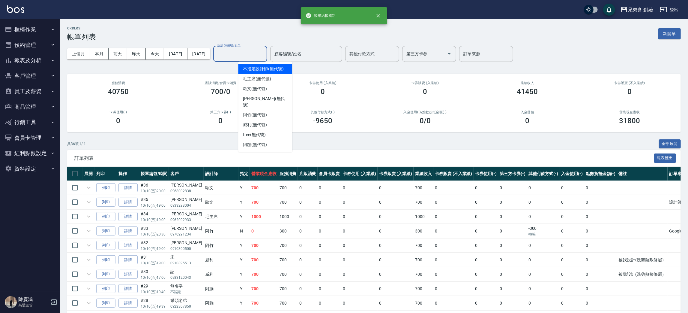
click at [267, 50] on div "設計師編號/姓名 設計師編號/姓名" at bounding box center [240, 54] width 54 height 16
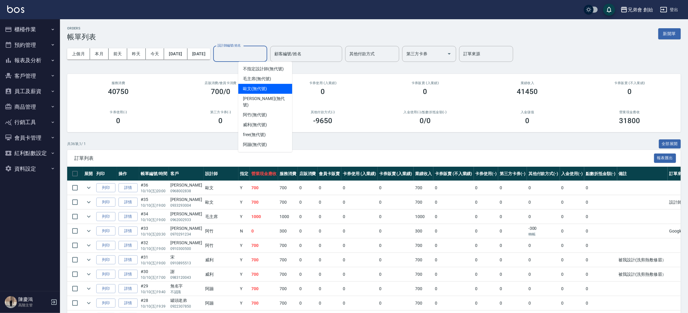
click at [274, 84] on div "歐文 (無代號)" at bounding box center [265, 89] width 54 height 10
type input "歐文(無代號)"
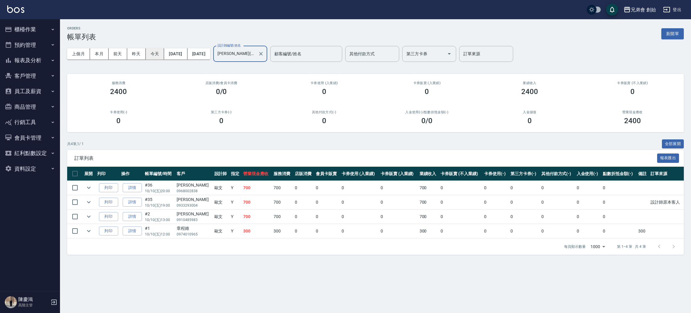
click at [160, 55] on button "今天" at bounding box center [155, 53] width 19 height 11
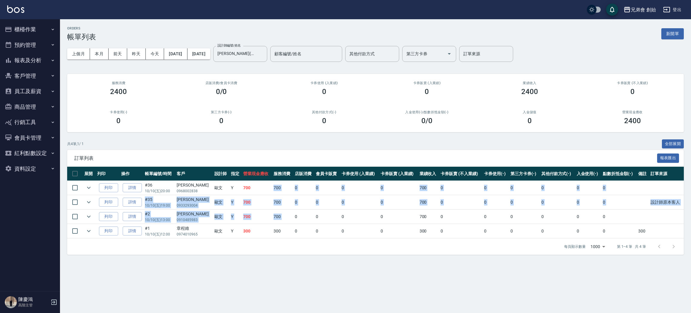
drag, startPoint x: 259, startPoint y: 186, endPoint x: 285, endPoint y: 214, distance: 37.8
click at [285, 214] on tbody "列印 詳情 #36 10/10 (五) 20:00 ken 0968002838 歐文 Y 700 700 0 0 0 0 700 0 0 0 0 0 0 列…" at bounding box center [375, 210] width 617 height 58
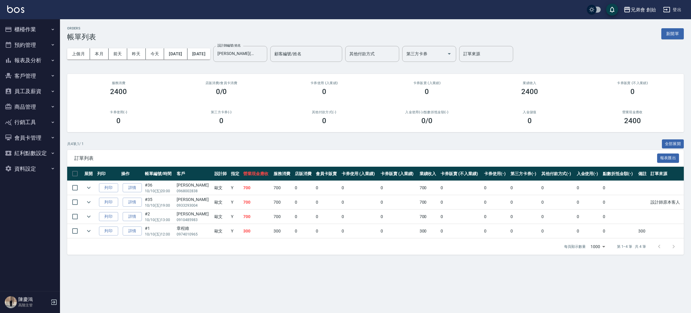
click at [293, 222] on td "0" at bounding box center [303, 216] width 21 height 14
click at [99, 55] on button "本月" at bounding box center [99, 53] width 19 height 11
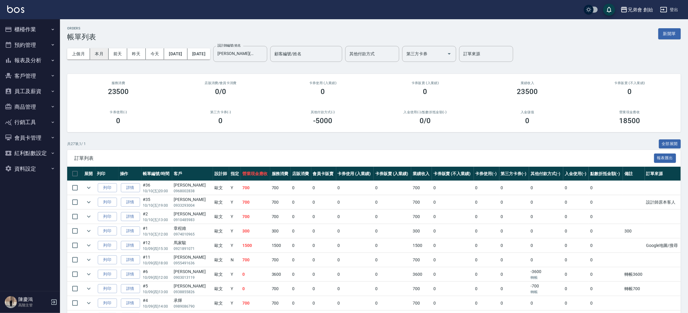
click at [99, 55] on button "本月" at bounding box center [99, 53] width 19 height 11
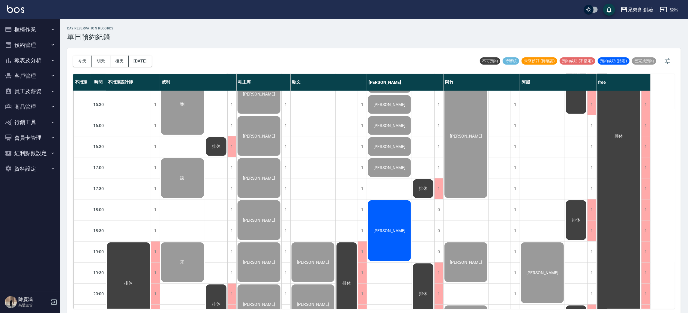
scroll to position [398, 0]
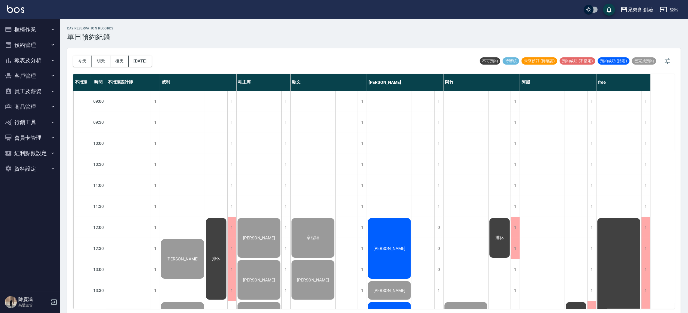
click at [115, 57] on button "後天" at bounding box center [119, 60] width 19 height 11
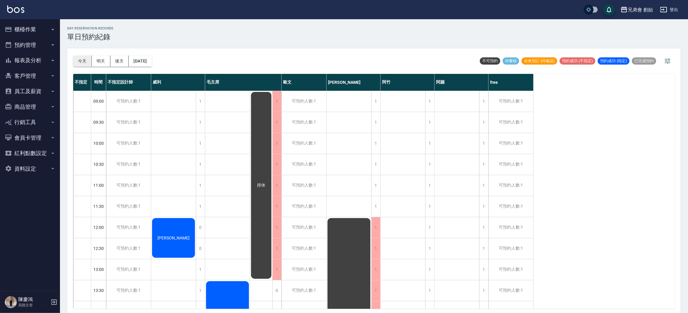
click at [90, 60] on button "今天" at bounding box center [82, 60] width 19 height 11
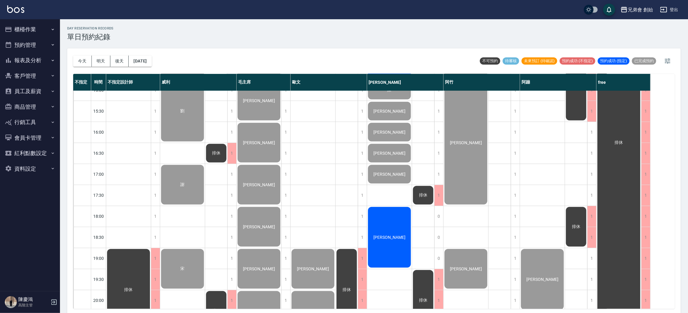
scroll to position [218, 0]
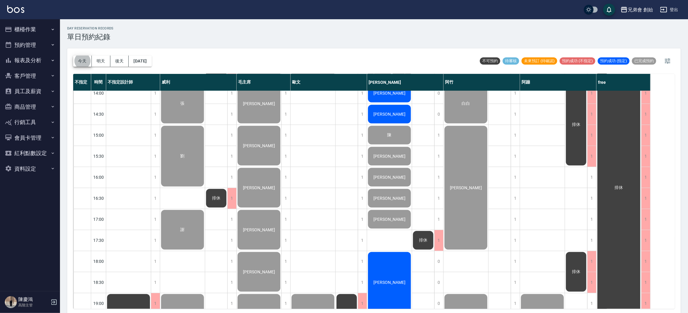
click at [46, 44] on button "預約管理" at bounding box center [29, 45] width 55 height 16
drag, startPoint x: 40, startPoint y: 28, endPoint x: 45, endPoint y: 41, distance: 13.8
click at [40, 27] on button "櫃檯作業" at bounding box center [29, 30] width 55 height 16
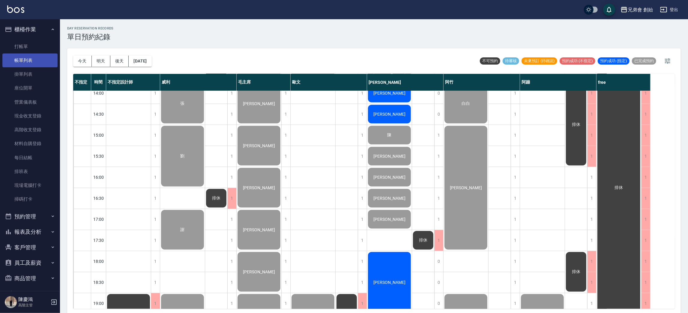
click at [45, 61] on link "帳單列表" at bounding box center [29, 60] width 55 height 14
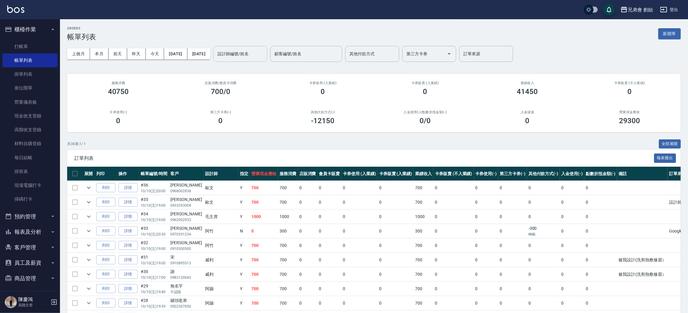
click at [265, 56] on input "設計師編號/姓名" at bounding box center [240, 54] width 49 height 10
drag, startPoint x: 513, startPoint y: 89, endPoint x: 523, endPoint y: 91, distance: 10.4
click at [513, 89] on div "41450" at bounding box center [528, 91] width 88 height 8
click at [39, 39] on ul "打帳單 帳單列表 掛單列表 座位開單 營業儀表板 現金收支登錄 高階收支登錄 材料自購登錄 每日結帳 排班表 現場電腦打卡 掃碼打卡" at bounding box center [29, 122] width 55 height 171
click at [37, 41] on link "打帳單" at bounding box center [29, 47] width 55 height 14
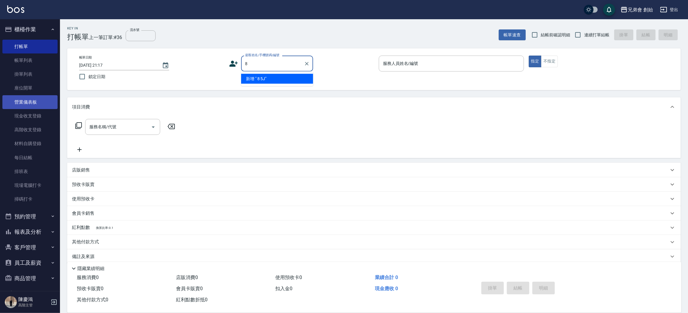
type input "8"
click at [264, 79] on li "阿竹/0254254/null" at bounding box center [277, 79] width 72 height 10
type input "阿竹/0254254/null"
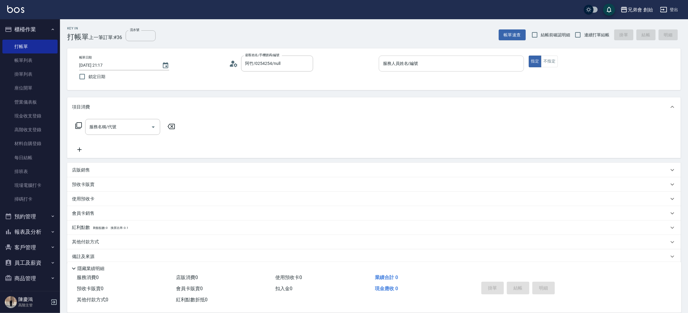
drag, startPoint x: 376, startPoint y: 63, endPoint x: 383, endPoint y: 61, distance: 7.4
click at [377, 62] on div "帳單日期 [DATE] 21:17 鎖定日期 顧客姓名/手機號碼/編號 [PERSON_NAME]/0254254/null 顧客姓名/手機號碼/編號 服務人…" at bounding box center [373, 68] width 599 height 27
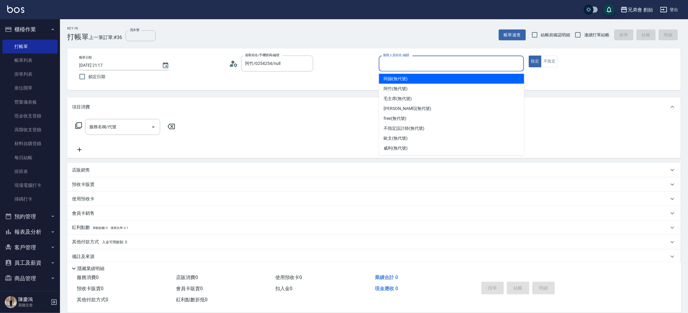
click at [384, 61] on div "服務人員姓名/編號 服務人員姓名/編號" at bounding box center [451, 63] width 145 height 16
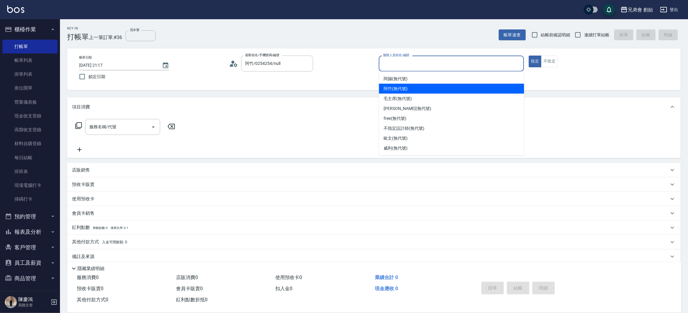
click at [397, 90] on span "阿竹 (無代號)" at bounding box center [396, 88] width 24 height 6
type input "阿竹 (無代號)"
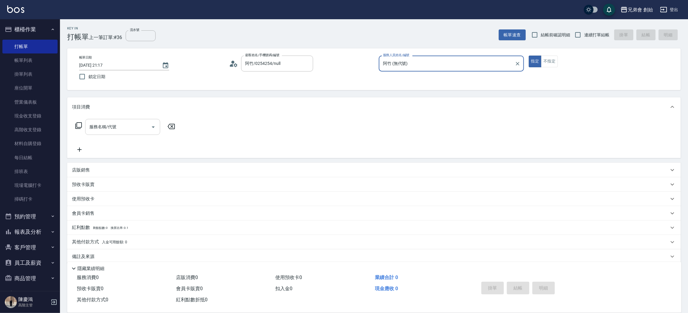
click at [127, 125] on input "服務名稱/代號" at bounding box center [118, 126] width 61 height 10
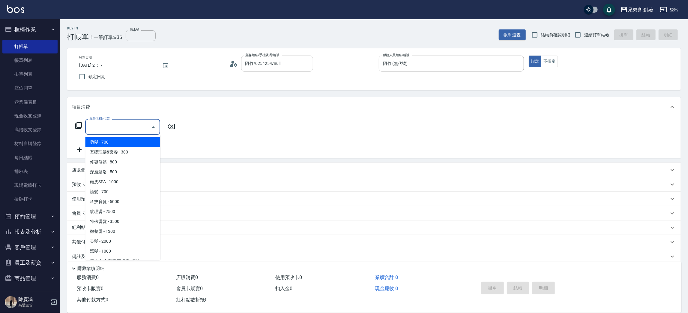
click at [141, 140] on span "剪髮 - 700" at bounding box center [122, 142] width 75 height 10
type input "剪髮(A01)"
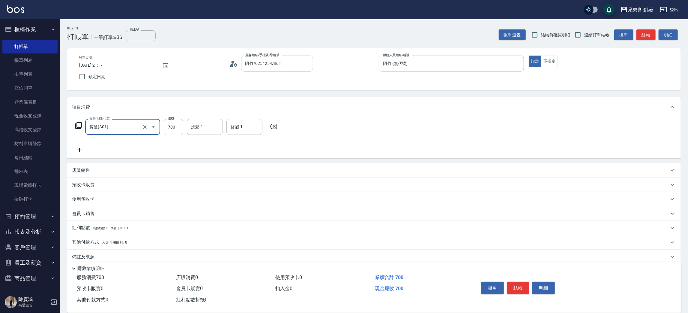
click at [651, 28] on div "帳單速查 結帳前確認明細 連續打單結帳 掛單 結帳 明細" at bounding box center [590, 34] width 182 height 13
click at [650, 31] on button "結帳" at bounding box center [645, 34] width 19 height 11
click at [647, 31] on button "結帳" at bounding box center [645, 34] width 19 height 11
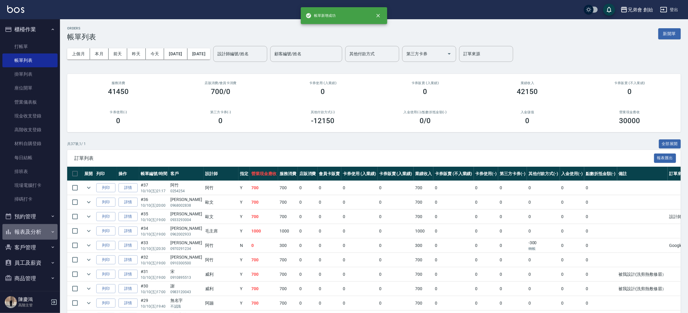
click at [37, 226] on button "報表及分析" at bounding box center [29, 232] width 55 height 16
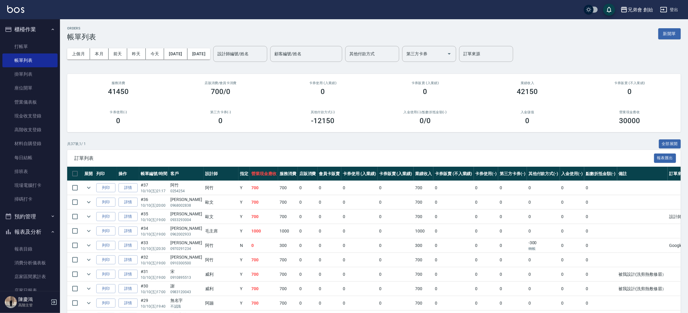
click at [39, 215] on button "預約管理" at bounding box center [29, 216] width 55 height 16
click at [39, 247] on link "單日預約紀錄" at bounding box center [29, 247] width 55 height 14
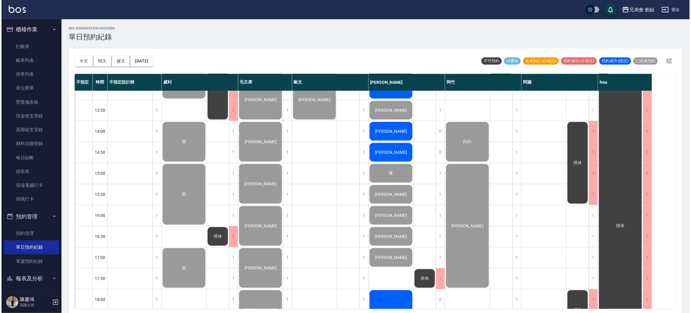
scroll to position [225, 0]
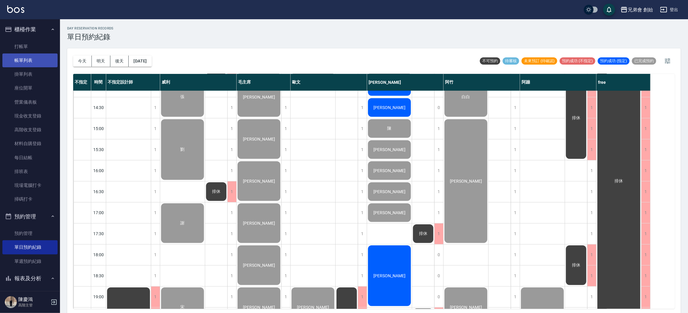
drag, startPoint x: 35, startPoint y: 64, endPoint x: 31, endPoint y: 63, distance: 3.9
click at [35, 64] on link "帳單列表" at bounding box center [29, 60] width 55 height 14
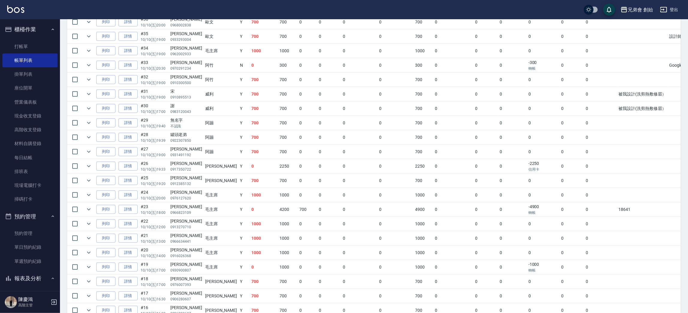
scroll to position [435, 0]
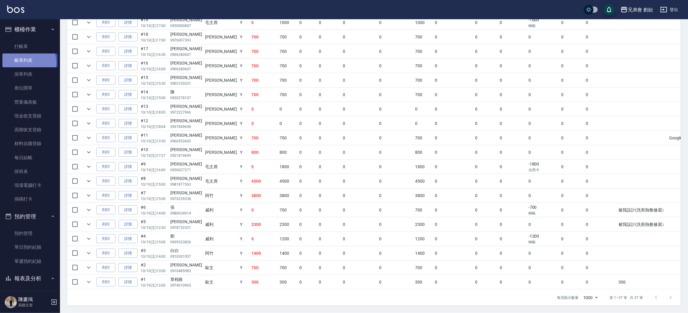
click at [25, 63] on link "帳單列表" at bounding box center [29, 60] width 55 height 14
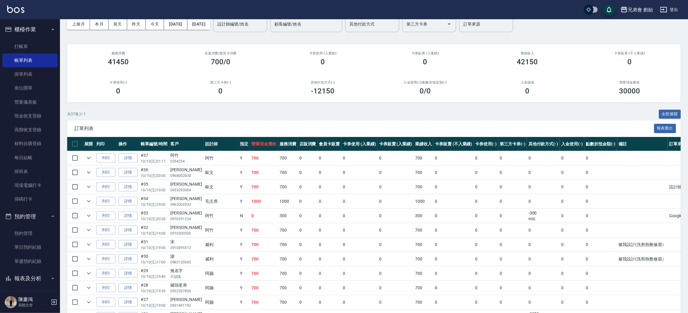
scroll to position [0, 0]
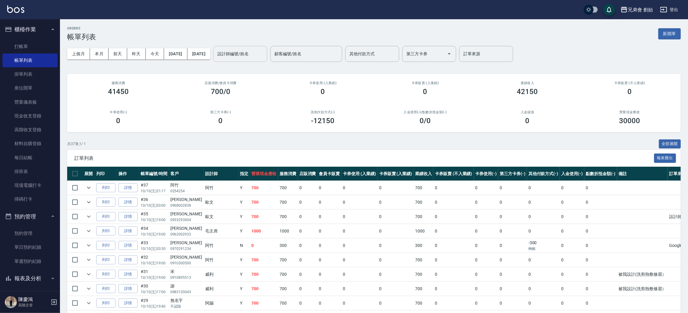
click at [262, 59] on div "設計師編號/姓名" at bounding box center [240, 54] width 54 height 16
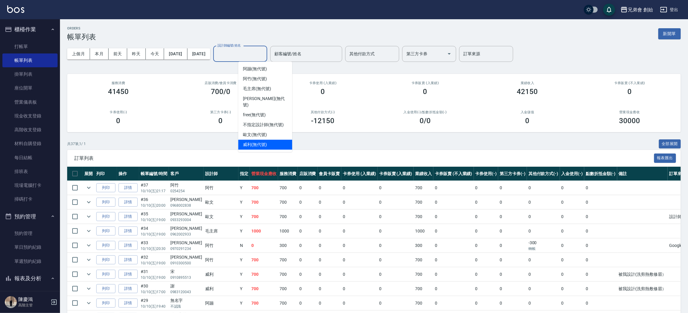
click at [273, 139] on div "[PERSON_NAME] (無代號)" at bounding box center [265, 144] width 54 height 10
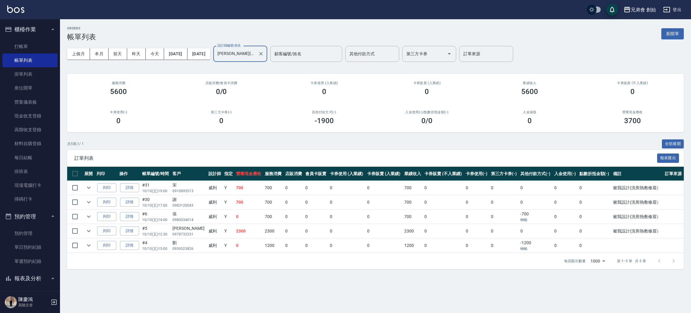
click at [256, 54] on input "[PERSON_NAME](無代號)" at bounding box center [236, 54] width 40 height 10
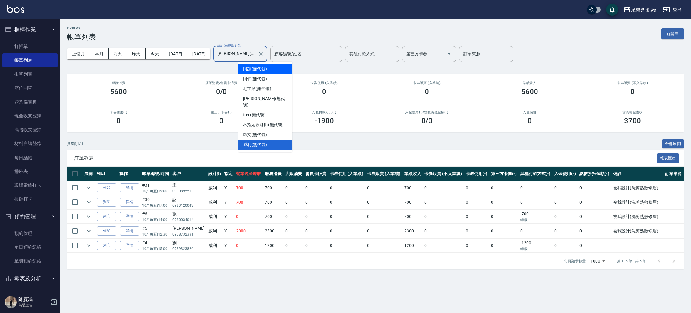
click at [267, 69] on span "阿蹦 (無代號)" at bounding box center [255, 69] width 24 height 6
type input "阿蹦(無代號)"
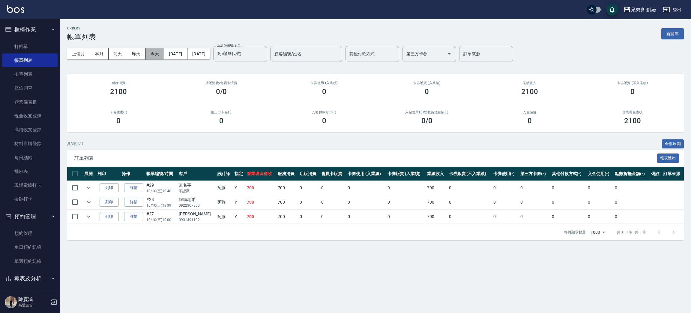
click at [163, 55] on button "今天" at bounding box center [155, 53] width 19 height 11
click at [264, 53] on icon "Clear" at bounding box center [261, 54] width 6 height 6
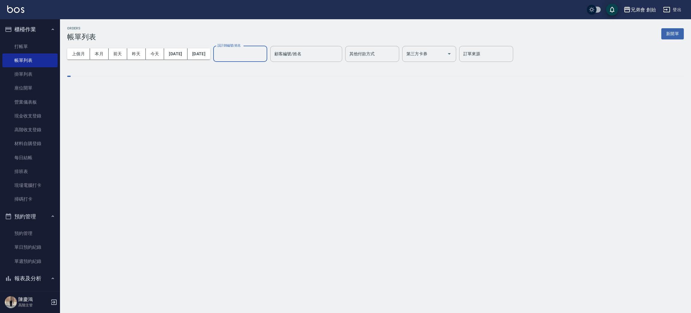
click at [287, 30] on div "ORDERS 帳單列表 新開單" at bounding box center [375, 33] width 617 height 15
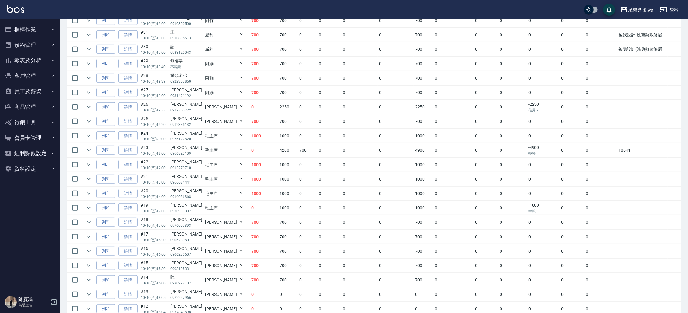
scroll to position [270, 0]
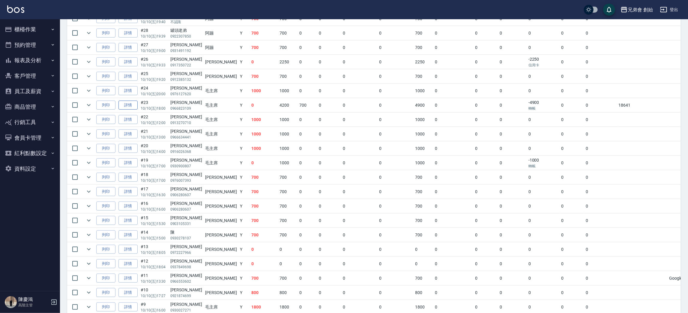
click at [129, 107] on link "詳情" at bounding box center [127, 104] width 19 height 9
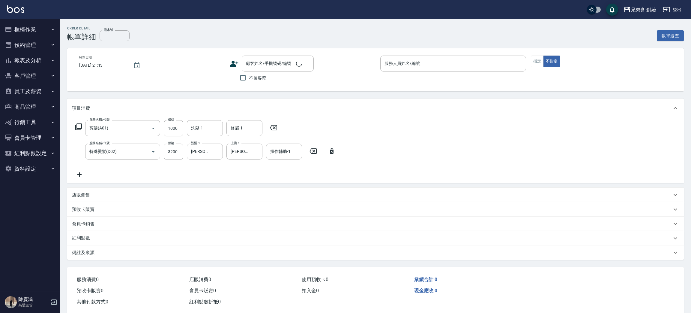
type input "剪髮(A01)"
type input "特殊燙髮(D02)"
type input "[DATE] 18:00"
type input "毛主席(無代號)"
type input "18641"
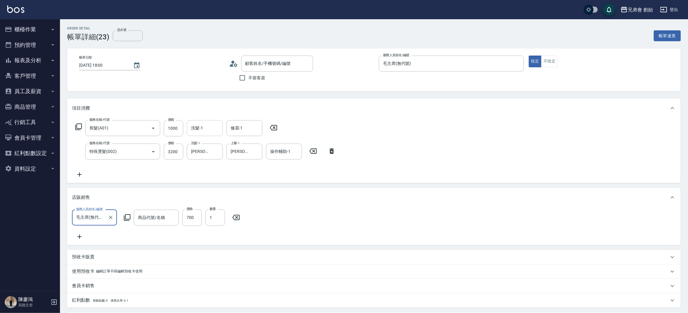
type input "礦岩凝土泥"
type input "[PERSON_NAME]/0966823109/null"
click at [199, 124] on div "洗髮-1 洗髮-1" at bounding box center [205, 128] width 36 height 16
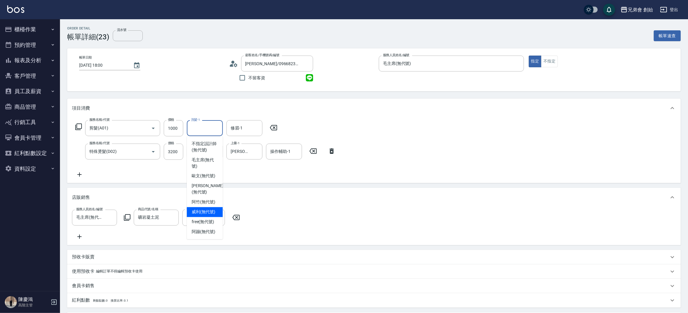
drag, startPoint x: 207, startPoint y: 204, endPoint x: 206, endPoint y: 200, distance: 3.6
click at [206, 209] on span "[PERSON_NAME] (無代號)" at bounding box center [204, 212] width 24 height 6
type input "[PERSON_NAME](無代號)"
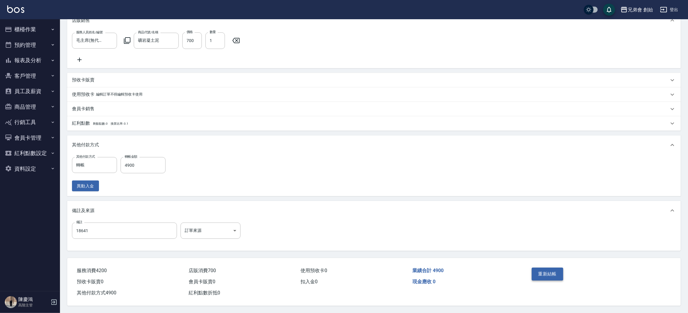
click at [555, 271] on button "重新結帳" at bounding box center [548, 273] width 32 height 13
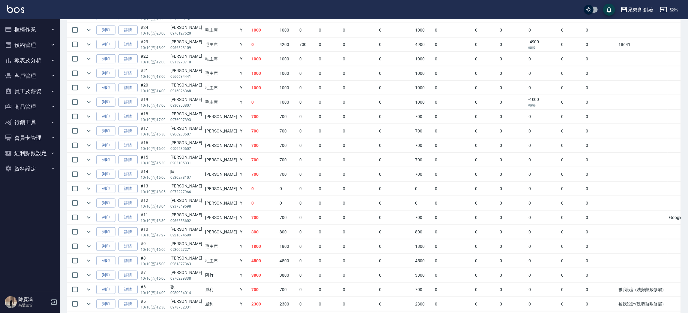
scroll to position [420, 0]
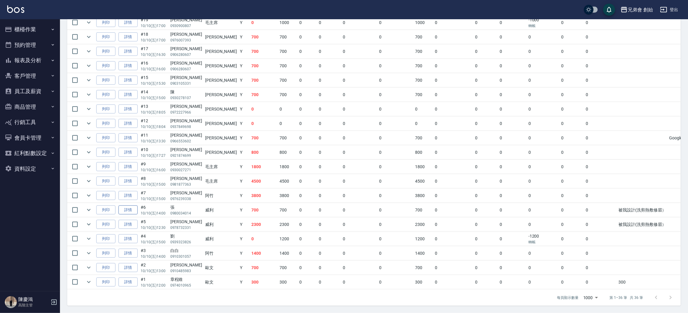
click at [130, 205] on link "詳情" at bounding box center [127, 209] width 19 height 9
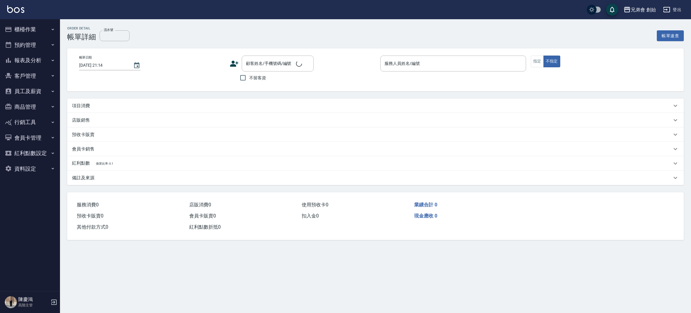
type input "[DATE] 14:00"
type input "[PERSON_NAME](無代號)"
type input "被我設計(洗剪熱敷修眉）"
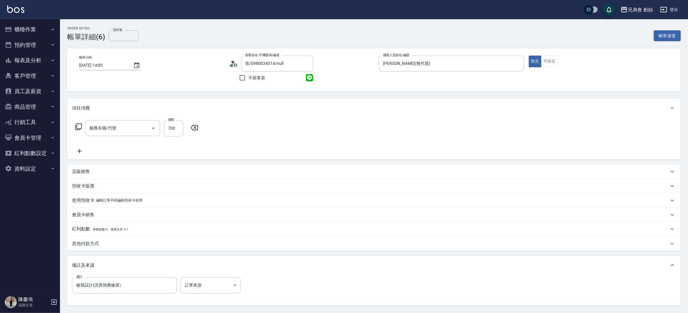
type input "張/0980034014/null"
type input "剪髮(A01)"
click at [100, 241] on div "其他付款方式" at bounding box center [370, 243] width 597 height 6
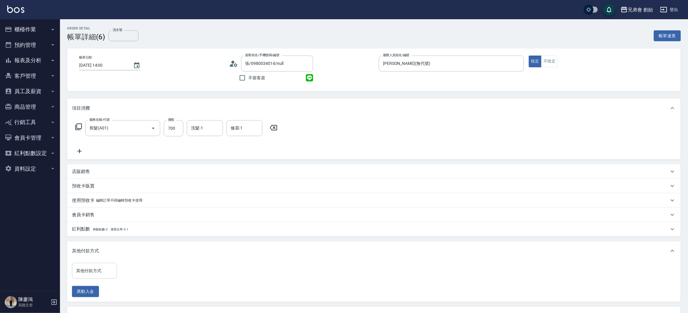
click at [98, 275] on input "其他付款方式" at bounding box center [95, 270] width 40 height 10
click at [95, 236] on span "轉帳" at bounding box center [94, 235] width 45 height 10
type input "轉帳"
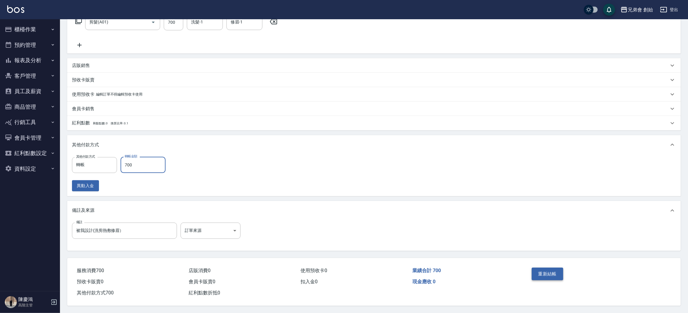
type input "700"
drag, startPoint x: 536, startPoint y: 271, endPoint x: 537, endPoint y: 268, distance: 3.7
click at [537, 271] on button "重新結帳" at bounding box center [548, 273] width 32 height 13
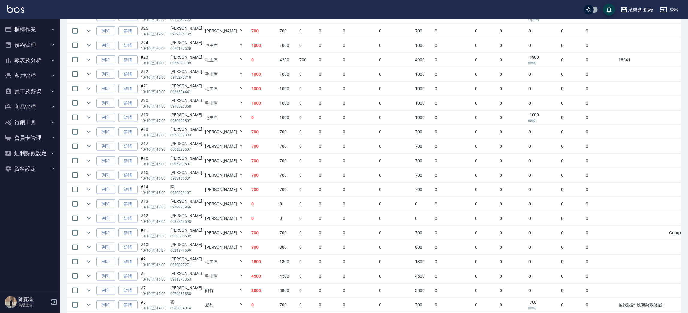
scroll to position [405, 0]
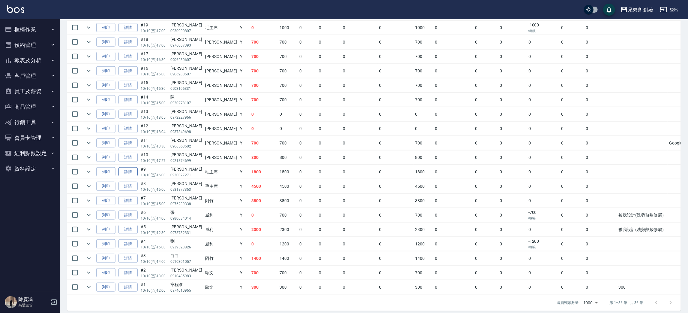
click at [130, 173] on link "詳情" at bounding box center [127, 171] width 19 height 9
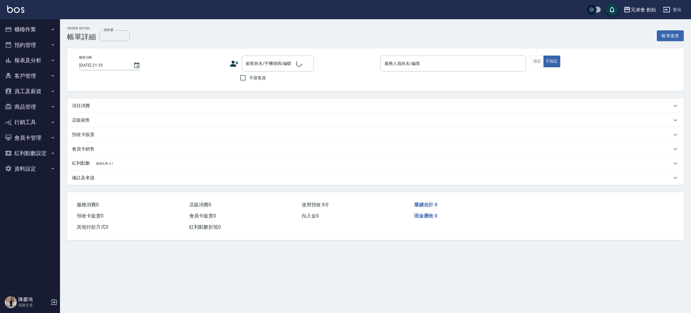
type input "[DATE] 16:00"
type input "毛主席(無代號)"
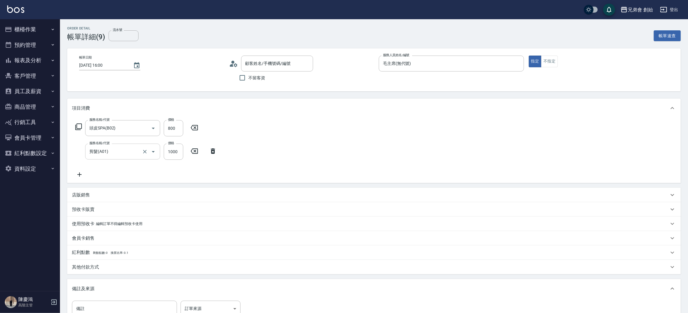
type input "頭皮SPA(B02)"
type input "剪髮(A01)"
type input "[PERSON_NAME]/0930027271/null"
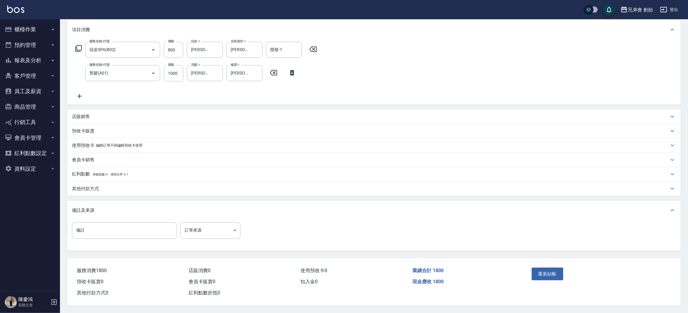
click at [99, 190] on div "其他付款方式" at bounding box center [374, 188] width 614 height 14
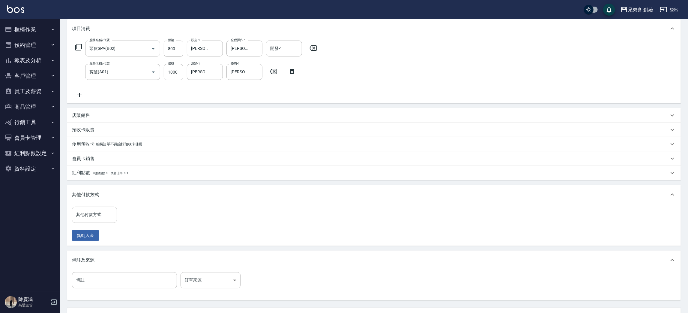
click at [102, 213] on input "其他付款方式" at bounding box center [95, 214] width 40 height 10
click at [102, 250] on span "信用卡" at bounding box center [94, 250] width 45 height 10
type input "信用卡"
click at [140, 214] on input "0" at bounding box center [143, 214] width 45 height 16
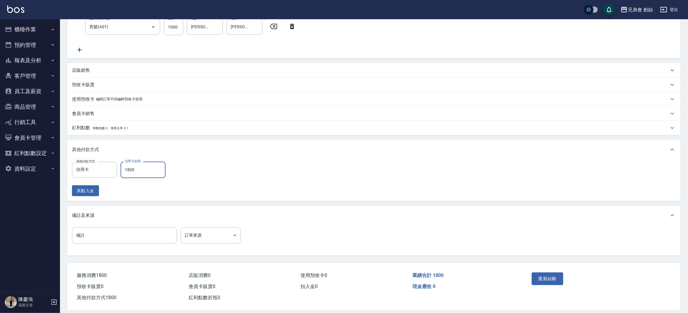
scroll to position [132, 0]
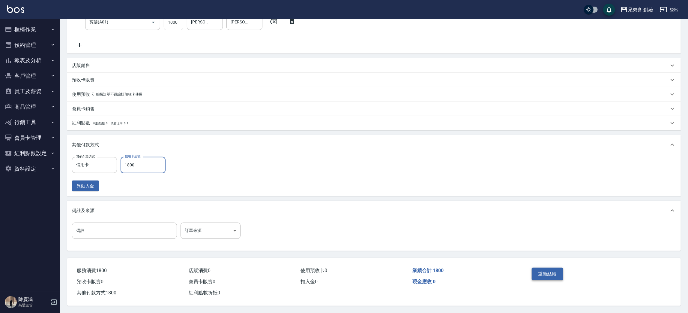
type input "1800"
click at [546, 275] on button "重新結帳" at bounding box center [548, 273] width 32 height 13
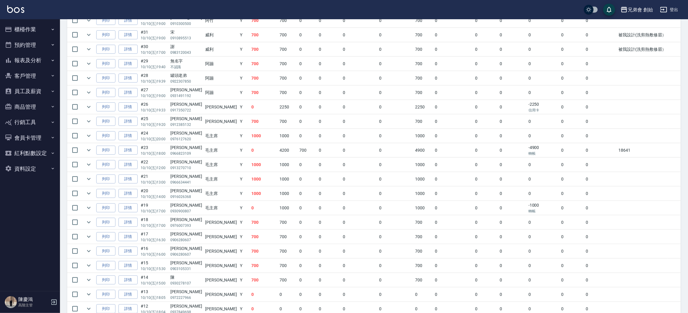
scroll to position [405, 0]
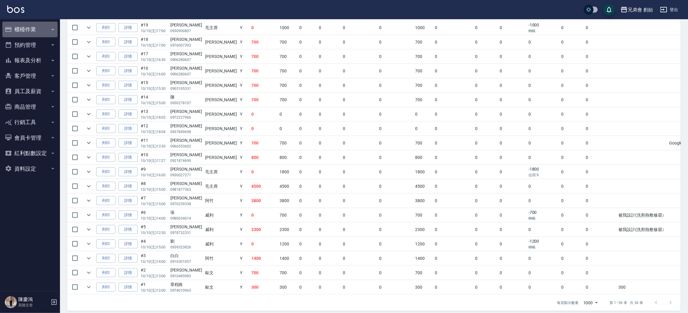
drag, startPoint x: 34, startPoint y: 30, endPoint x: 46, endPoint y: 36, distance: 13.7
click at [35, 30] on button "櫃檯作業" at bounding box center [29, 30] width 55 height 16
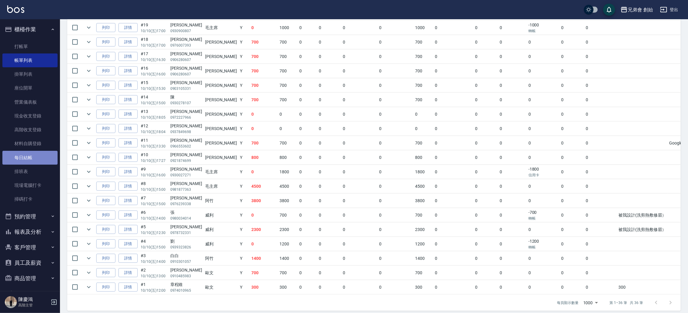
click at [39, 154] on link "每日結帳" at bounding box center [29, 158] width 55 height 14
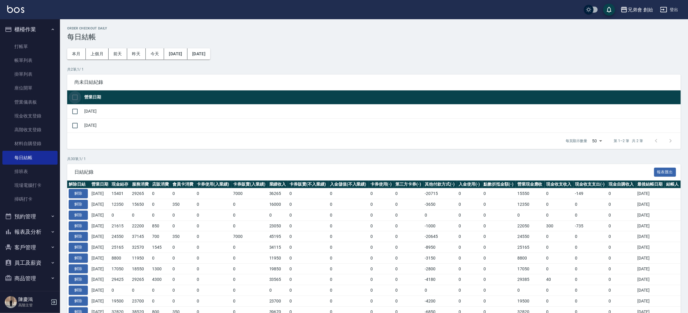
click at [73, 101] on input "checkbox" at bounding box center [75, 97] width 13 height 13
checkbox input "true"
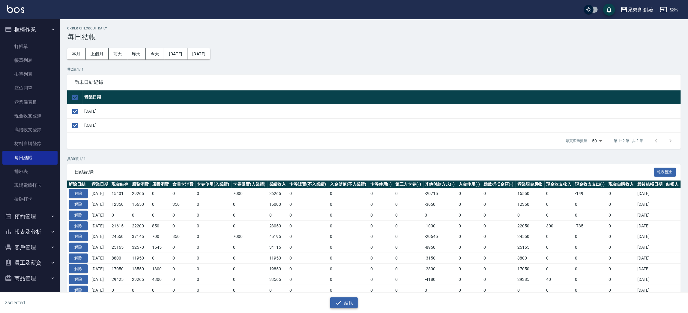
click at [350, 304] on button "結帳" at bounding box center [344, 302] width 28 height 11
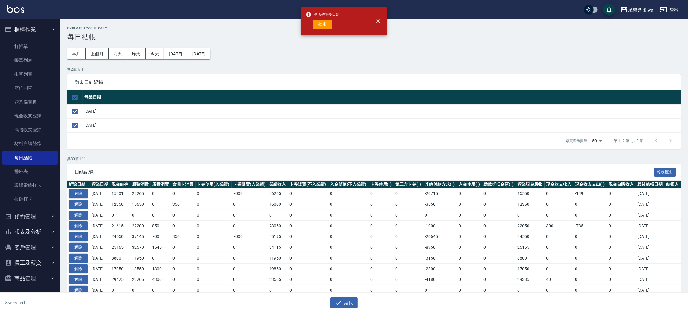
click at [326, 30] on div "是否確認要日結 確定" at bounding box center [323, 21] width 34 height 24
click at [327, 29] on div "是否確認要日結 確定" at bounding box center [323, 21] width 34 height 24
click at [324, 24] on button "確定" at bounding box center [322, 23] width 19 height 9
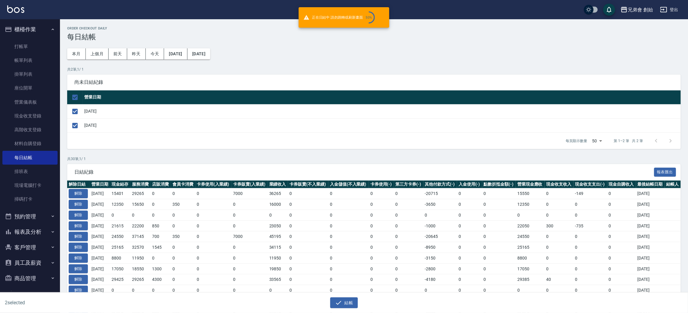
checkbox input "false"
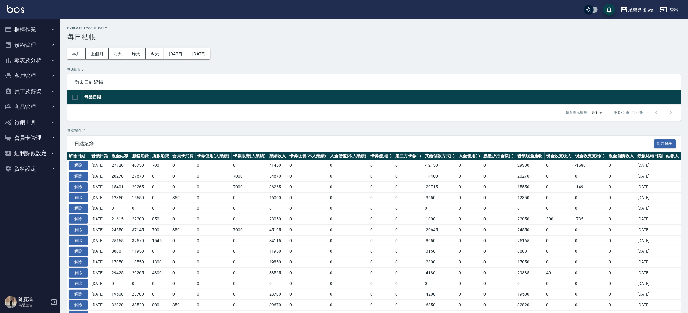
drag, startPoint x: 321, startPoint y: 14, endPoint x: 318, endPoint y: 9, distance: 6.0
click at [318, 9] on div "兄弟會 創始 登出" at bounding box center [344, 9] width 688 height 19
click at [82, 162] on button "解除" at bounding box center [78, 164] width 19 height 9
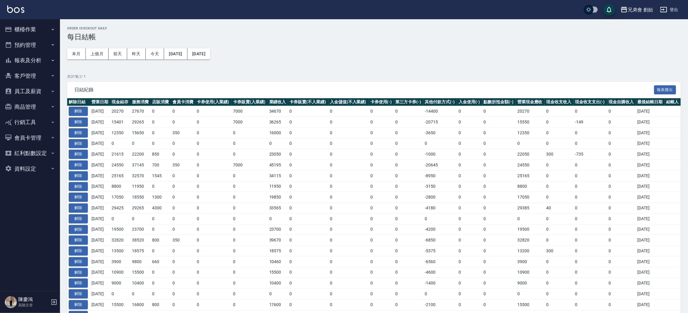
click at [42, 35] on button "櫃檯作業" at bounding box center [29, 30] width 55 height 16
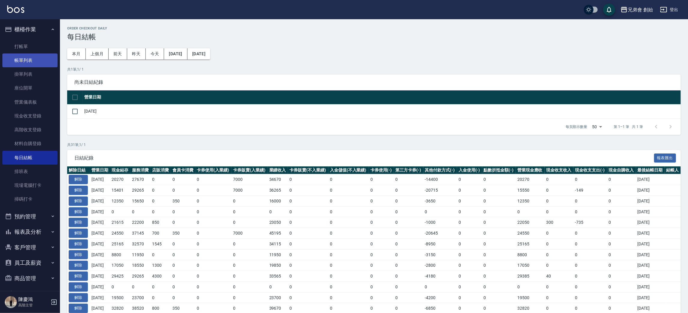
click at [42, 62] on link "帳單列表" at bounding box center [29, 60] width 55 height 14
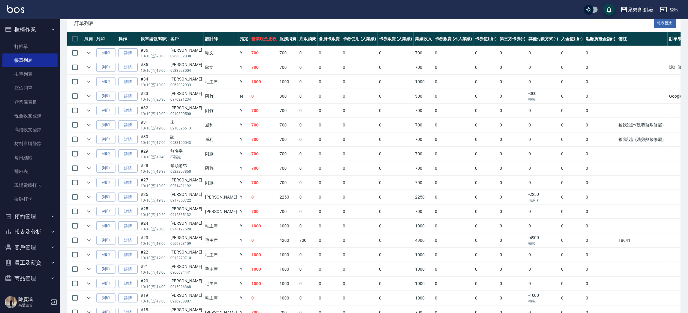
scroll to position [45, 0]
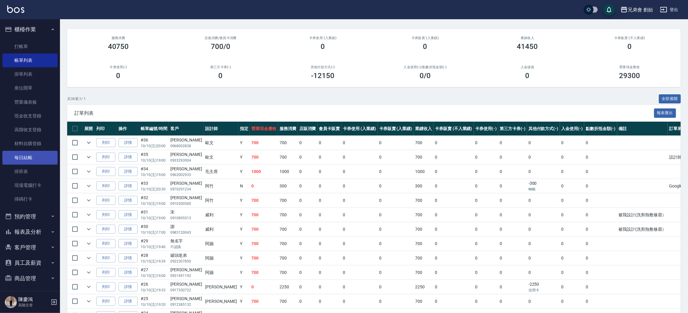
click at [39, 156] on link "每日結帳" at bounding box center [29, 158] width 55 height 14
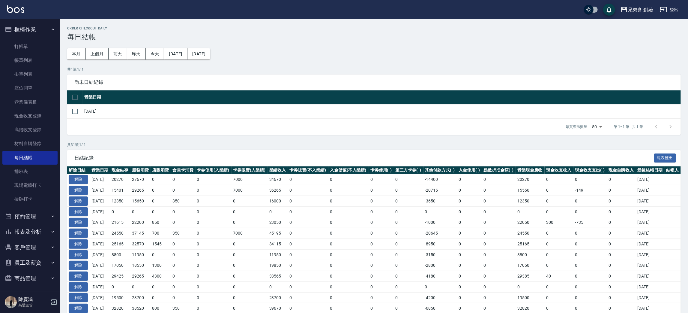
click at [85, 109] on td "[DATE]" at bounding box center [382, 111] width 598 height 14
click at [77, 112] on input "checkbox" at bounding box center [75, 111] width 13 height 13
checkbox input "true"
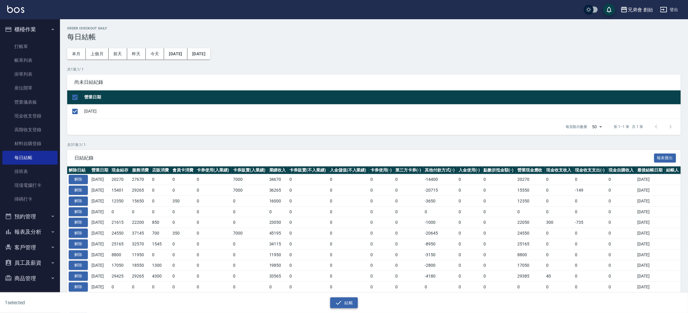
click at [352, 307] on div "1 selected 結帳" at bounding box center [344, 302] width 688 height 21
click at [350, 298] on button "結帳" at bounding box center [344, 302] width 28 height 11
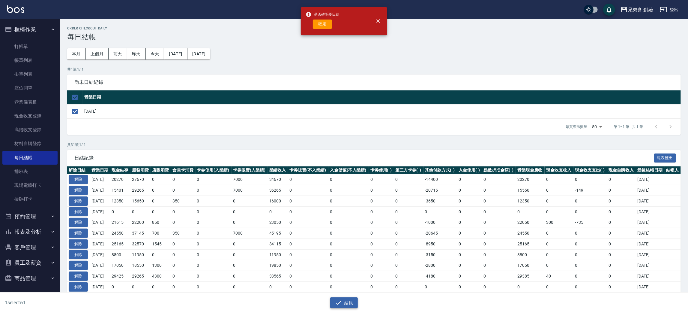
click at [330, 297] on button "結帳" at bounding box center [344, 302] width 28 height 11
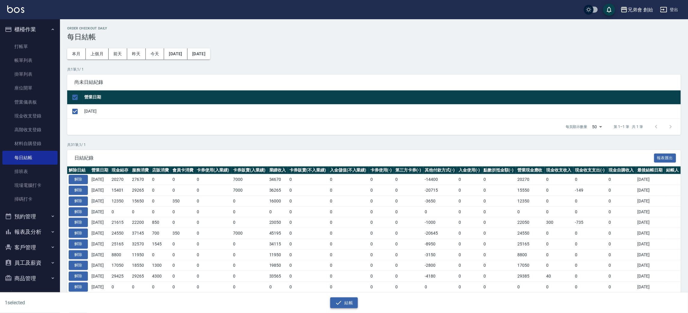
click at [343, 301] on button "結帳" at bounding box center [344, 302] width 28 height 11
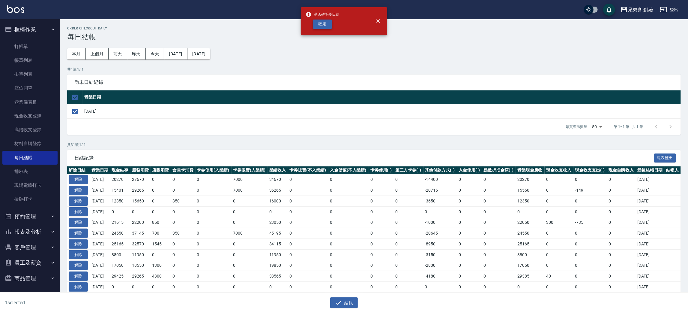
click at [321, 27] on button "確定" at bounding box center [322, 23] width 19 height 9
checkbox input "false"
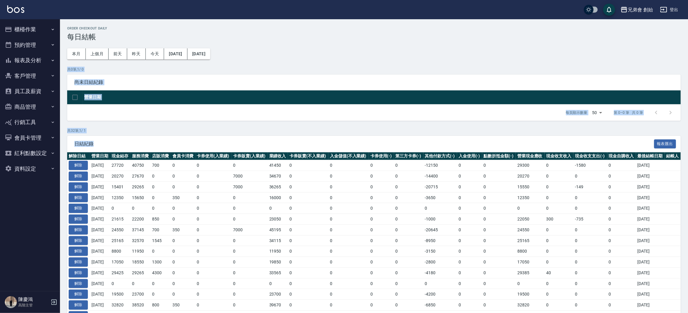
drag, startPoint x: 162, startPoint y: 140, endPoint x: 72, endPoint y: 39, distance: 135.3
click at [73, 40] on div "Order checkout daily 每日結帳 本月 上個月 前天 昨天 今天 2025/09/09 2025/10/10 共 0 筆, 1 / 0 尚未…" at bounding box center [374, 276] width 628 height 515
click at [87, 167] on button "解除" at bounding box center [78, 164] width 19 height 9
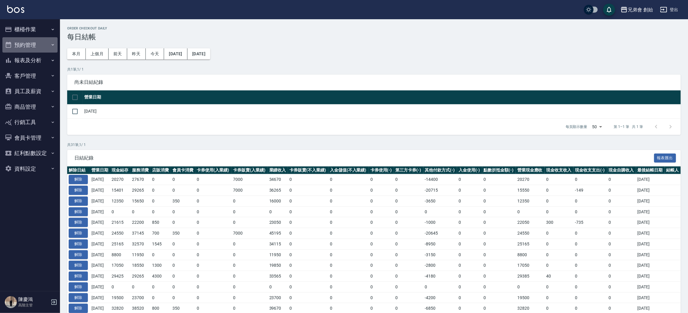
click at [39, 43] on button "預約管理" at bounding box center [29, 45] width 55 height 16
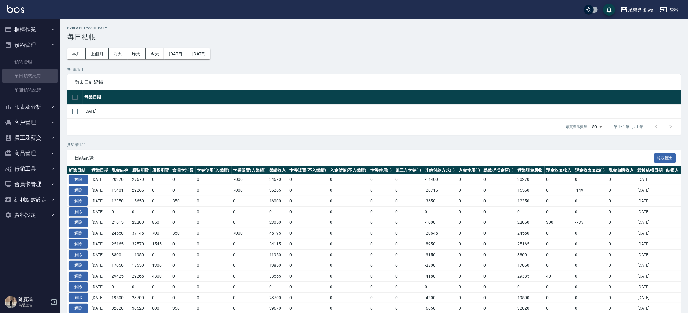
drag, startPoint x: 43, startPoint y: 75, endPoint x: 74, endPoint y: 59, distance: 34.6
click at [43, 75] on link "單日預約紀錄" at bounding box center [29, 76] width 55 height 14
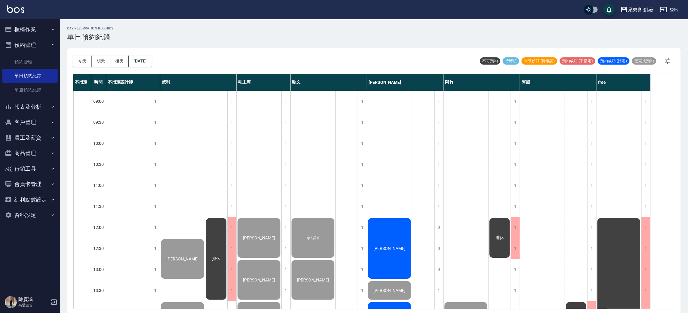
drag, startPoint x: 42, startPoint y: 31, endPoint x: 46, endPoint y: 56, distance: 26.0
click at [42, 31] on button "櫃檯作業" at bounding box center [29, 30] width 55 height 16
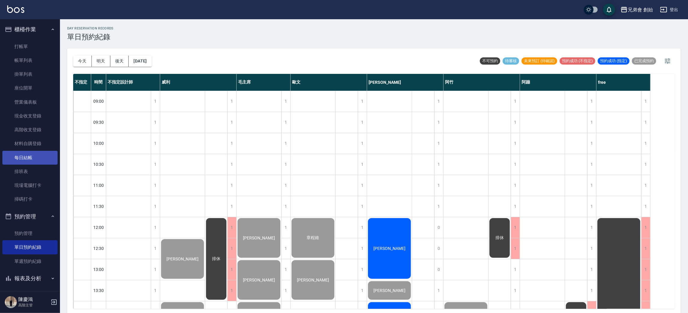
click at [34, 158] on link "每日結帳" at bounding box center [29, 158] width 55 height 14
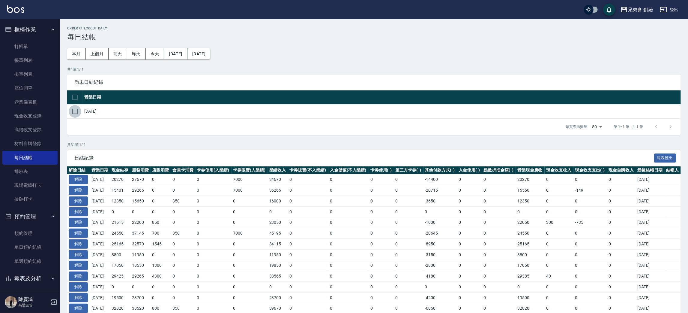
click at [75, 107] on input "checkbox" at bounding box center [75, 111] width 13 height 13
checkbox input "true"
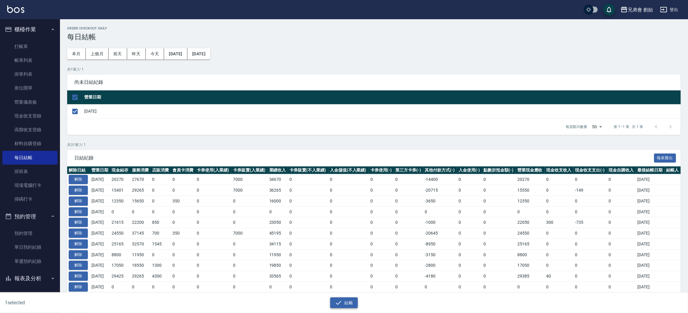
click at [342, 303] on button "結帳" at bounding box center [344, 302] width 28 height 11
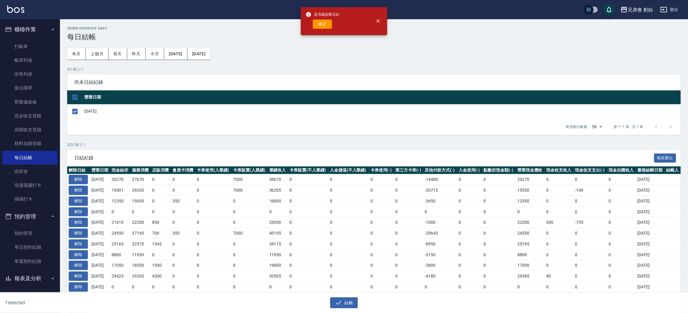
click at [323, 21] on button "確定" at bounding box center [322, 23] width 19 height 9
checkbox input "false"
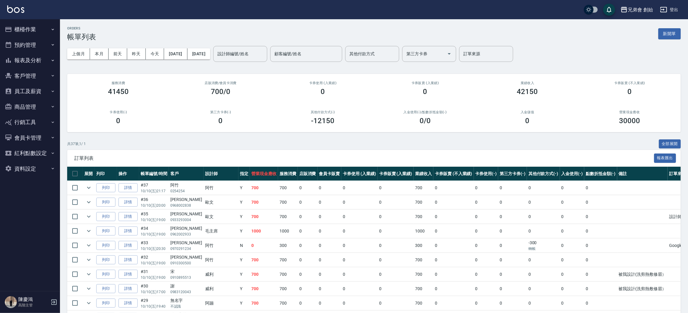
click at [35, 26] on button "櫃檯作業" at bounding box center [29, 30] width 55 height 16
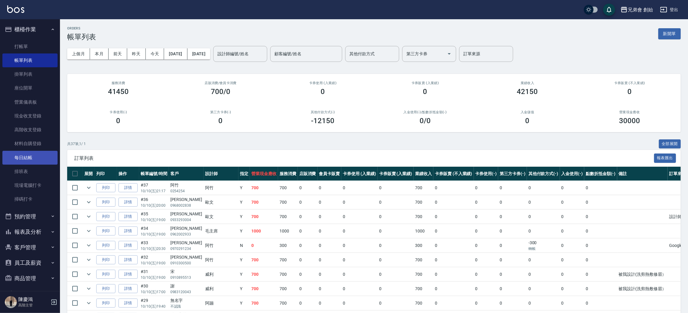
click at [37, 163] on ul "打帳單 帳單列表 掛單列表 座位開單 營業儀表板 現金收支登錄 高階收支登錄 材料自購登錄 每日結帳 排班表 現場電腦打卡 掃碼打卡" at bounding box center [29, 122] width 55 height 171
click at [43, 112] on link "現金收支登錄" at bounding box center [29, 116] width 55 height 14
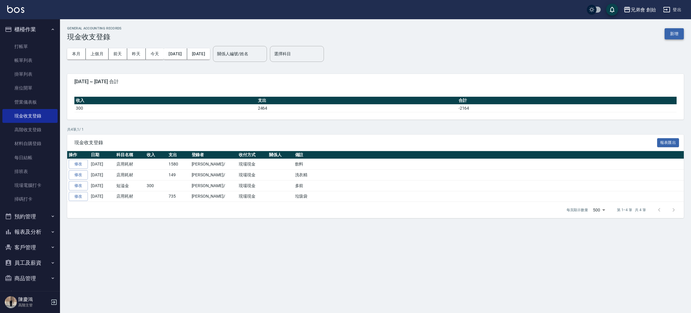
click at [667, 31] on button "新增" at bounding box center [674, 33] width 19 height 11
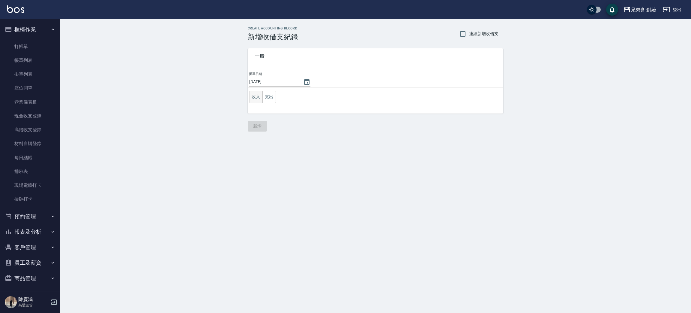
click at [256, 97] on button "收入" at bounding box center [255, 97] width 13 height 12
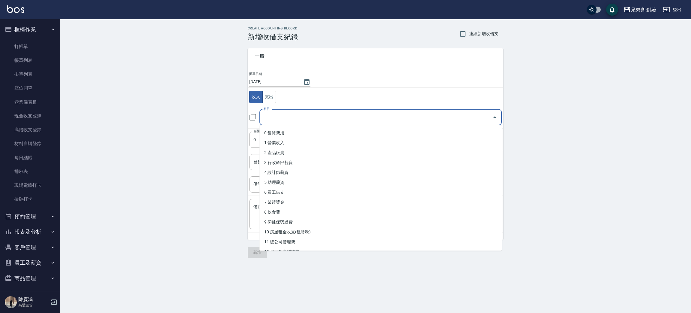
click at [303, 114] on input "科目" at bounding box center [376, 117] width 228 height 10
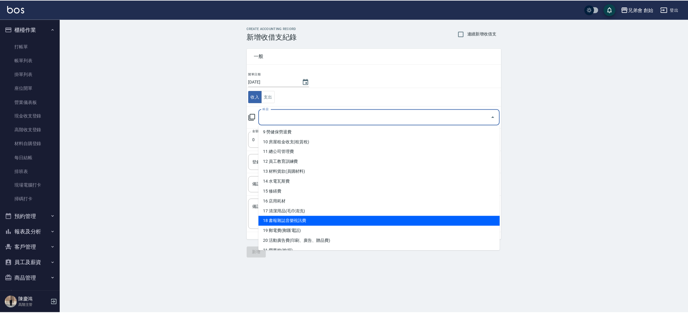
scroll to position [135, 0]
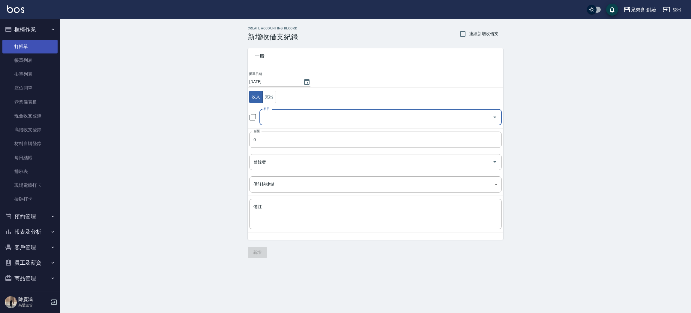
drag, startPoint x: 32, startPoint y: 56, endPoint x: 33, endPoint y: 42, distance: 13.8
click at [32, 56] on link "帳單列表" at bounding box center [29, 60] width 55 height 14
click at [33, 47] on link "打帳單" at bounding box center [29, 47] width 55 height 14
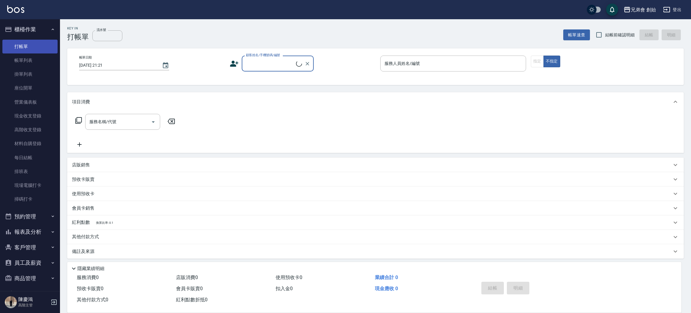
click at [33, 41] on link "打帳單" at bounding box center [29, 47] width 55 height 14
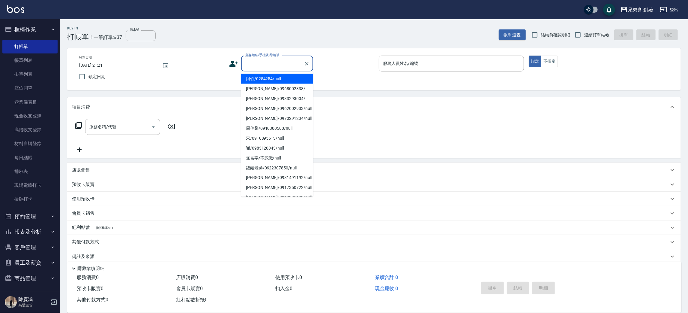
click at [253, 67] on input "顧客姓名/手機號碼/編號" at bounding box center [273, 63] width 58 height 10
click at [291, 79] on li "阿蹦朋友/4129889/null" at bounding box center [277, 79] width 72 height 10
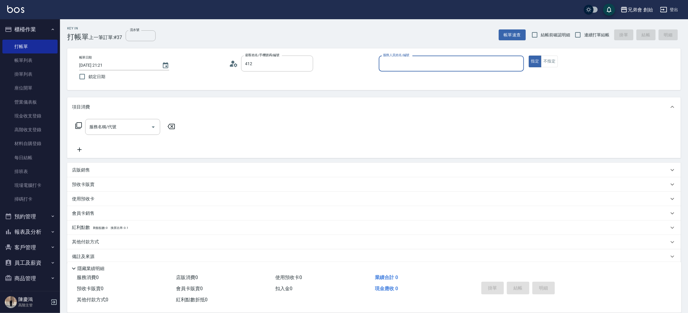
type input "阿蹦朋友/4129889/null"
click at [413, 58] on input "服務人員姓名/編號" at bounding box center [452, 63] width 140 height 10
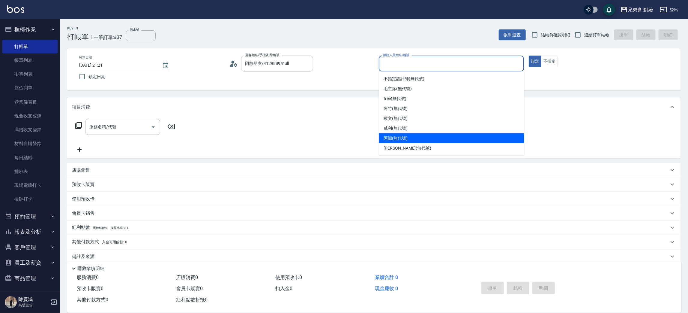
click at [430, 135] on div "阿蹦 (無代號)" at bounding box center [451, 138] width 145 height 10
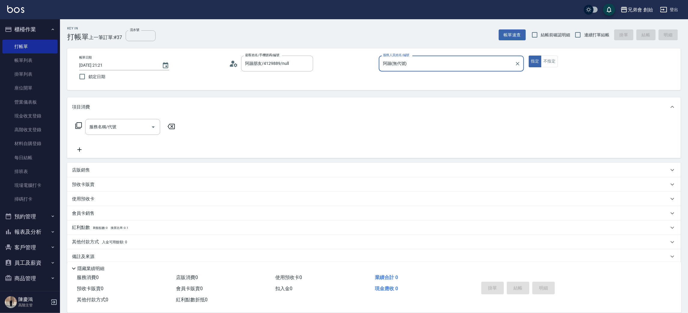
type input "阿蹦(無代號)"
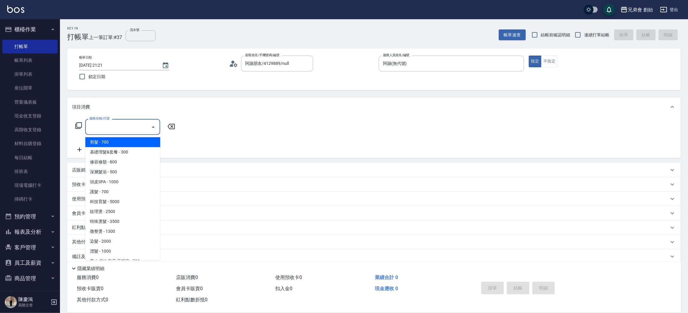
click at [150, 125] on div "服務名稱/代號" at bounding box center [122, 127] width 75 height 16
click at [127, 132] on input "服務名稱/代號" at bounding box center [118, 126] width 61 height 10
drag, startPoint x: 133, startPoint y: 140, endPoint x: 138, endPoint y: 140, distance: 4.8
click at [134, 140] on span "剪髮 - 700" at bounding box center [122, 142] width 75 height 10
type input "剪髮(A01)"
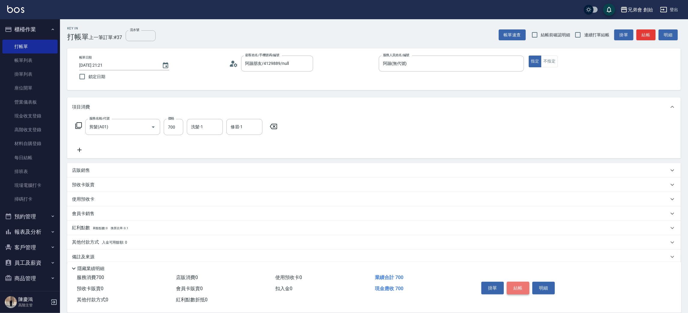
click at [514, 284] on button "結帳" at bounding box center [518, 287] width 22 height 13
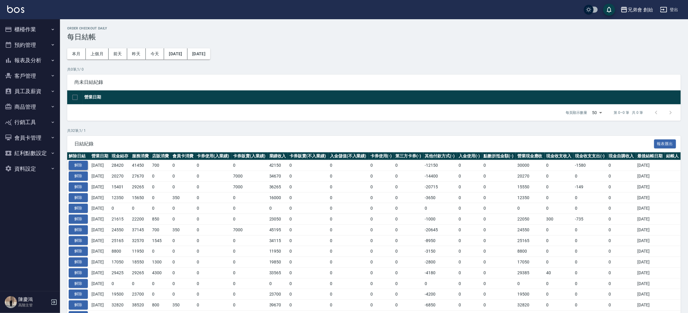
click at [84, 163] on button "解除" at bounding box center [78, 164] width 19 height 9
